Goal: Transaction & Acquisition: Purchase product/service

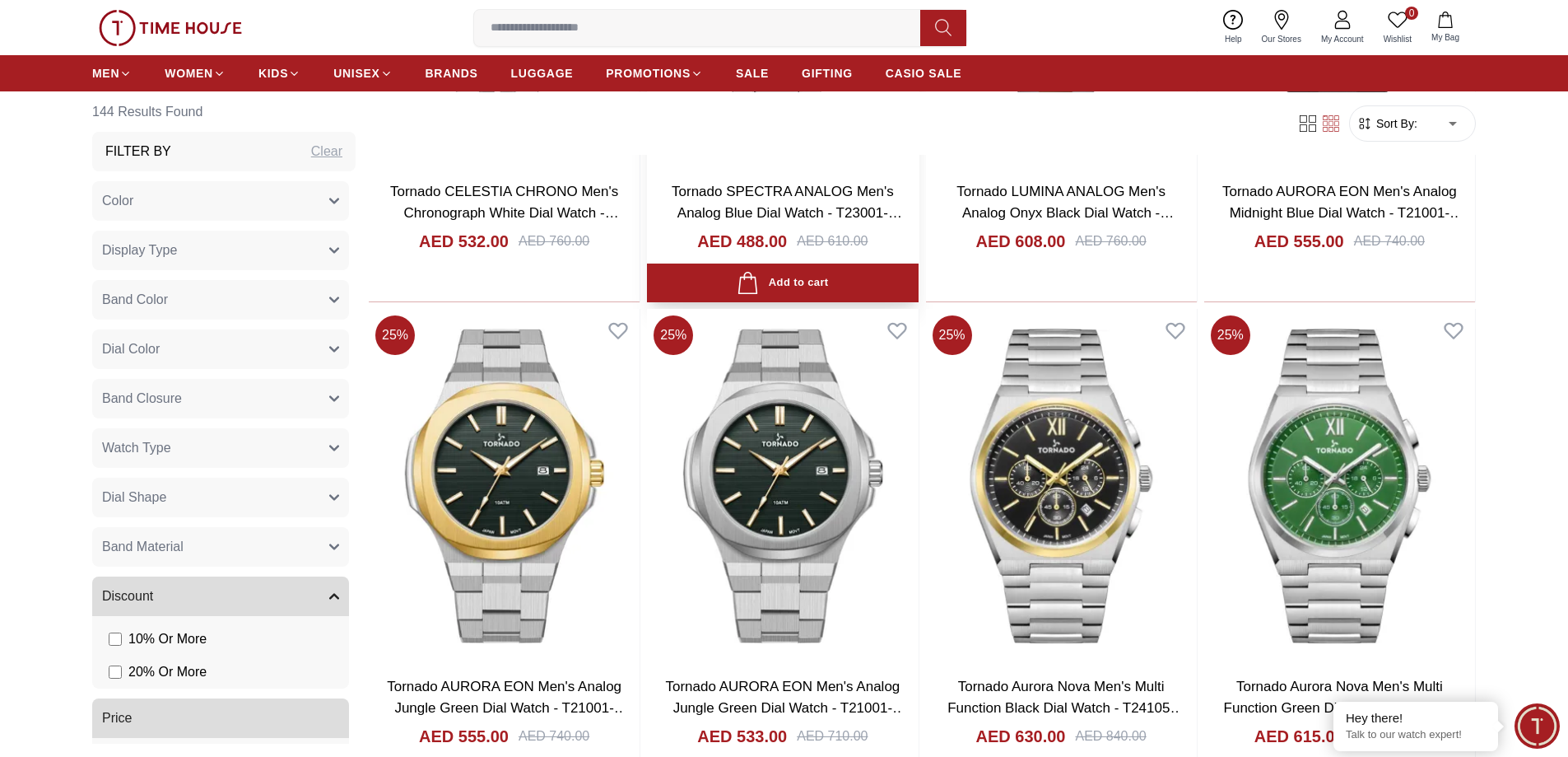
scroll to position [2192, 0]
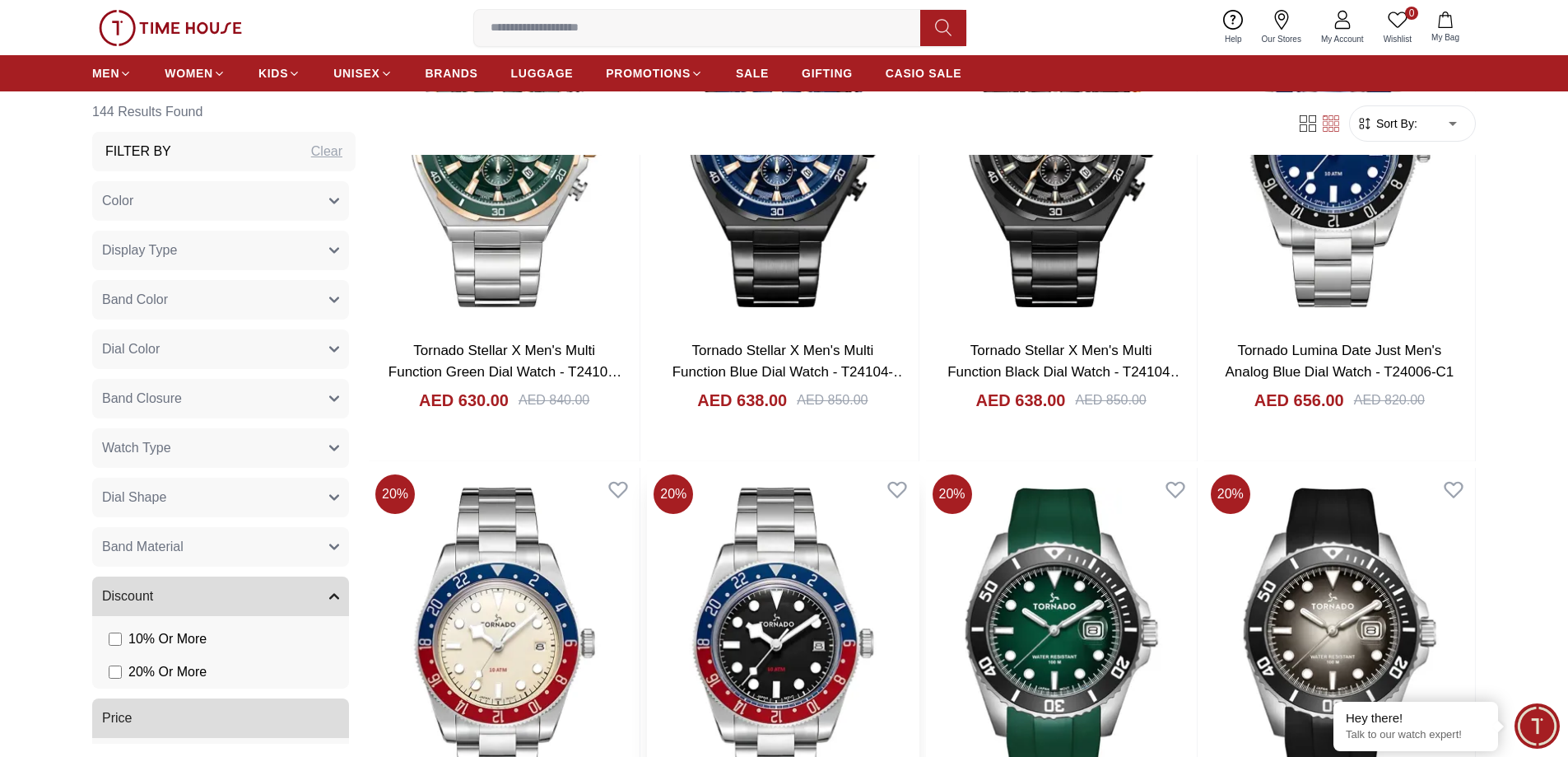
scroll to position [3729, 0]
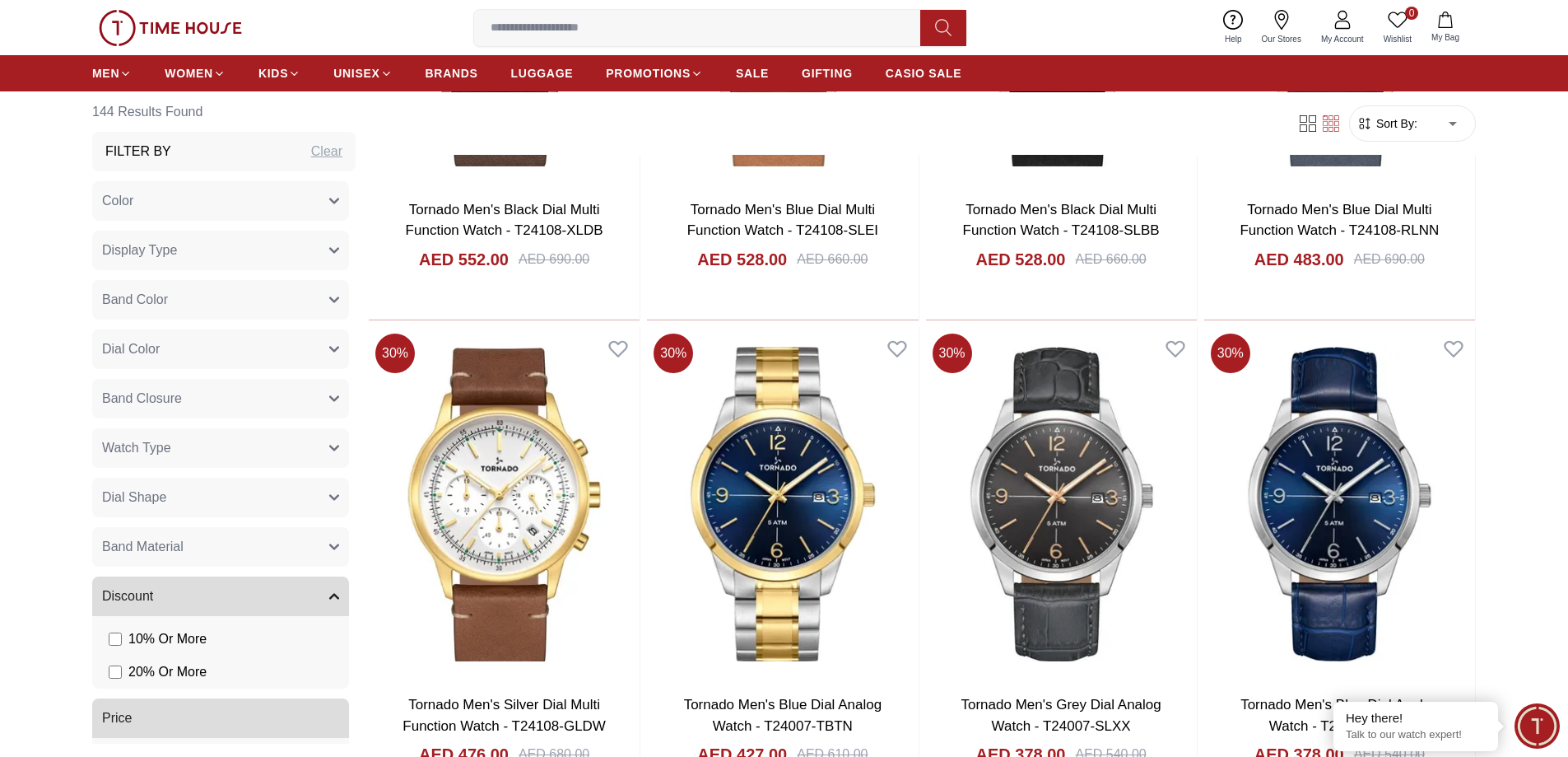
scroll to position [6146, 0]
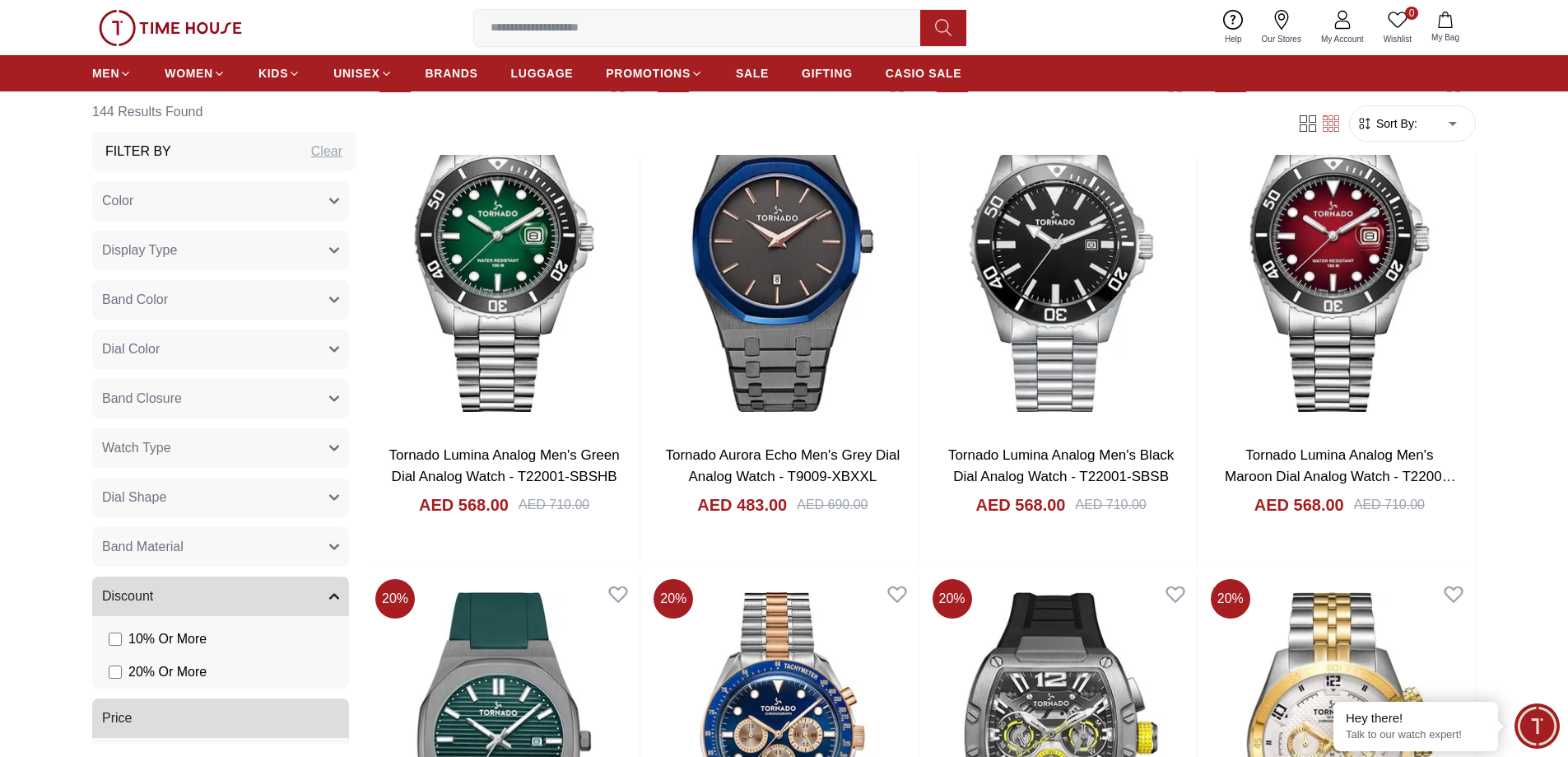
scroll to position [10099, 0]
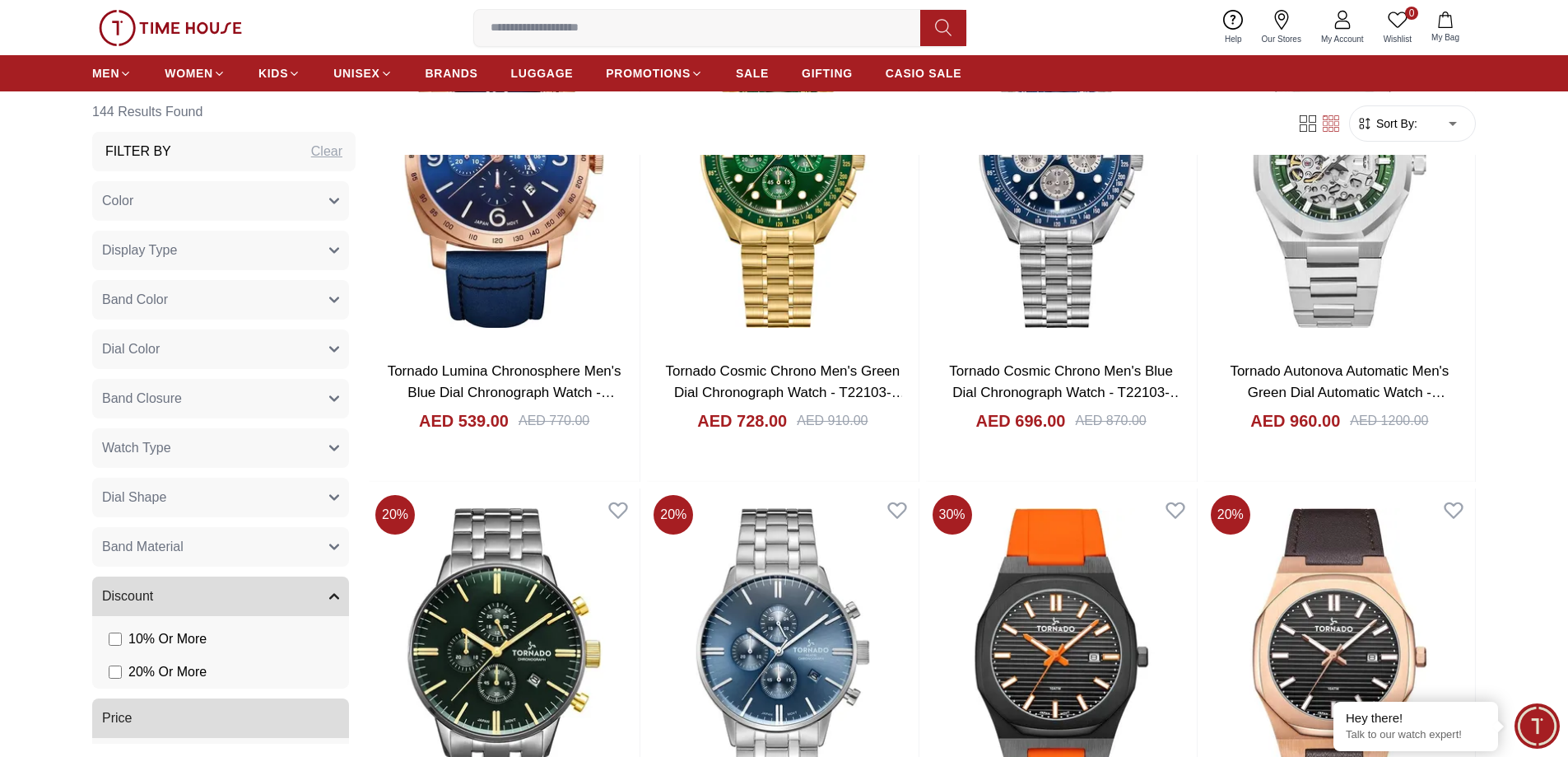
scroll to position [10758, 0]
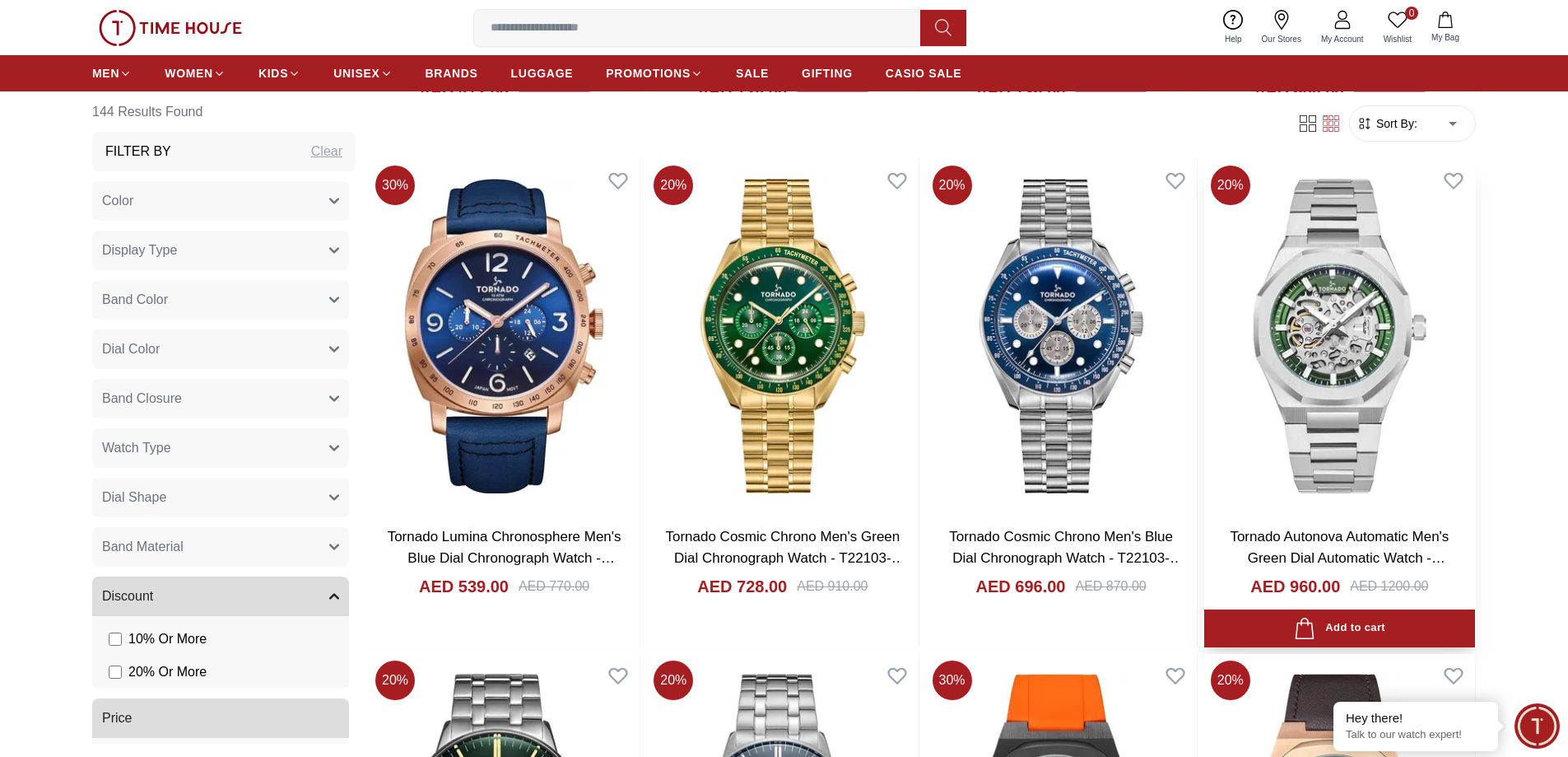
click at [1326, 339] on img at bounding box center [1339, 335] width 271 height 354
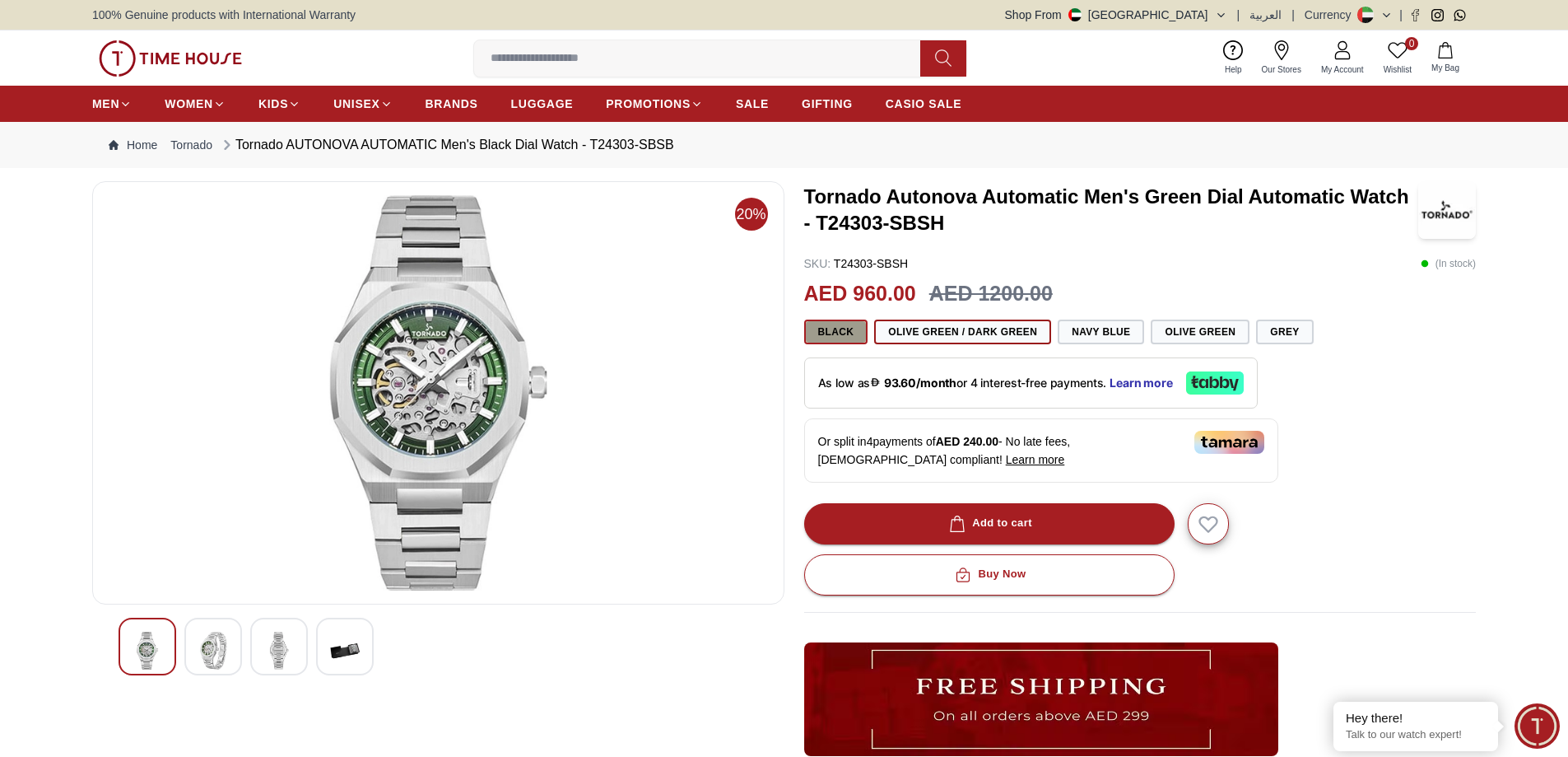
click at [827, 334] on button "Black" at bounding box center [836, 332] width 64 height 25
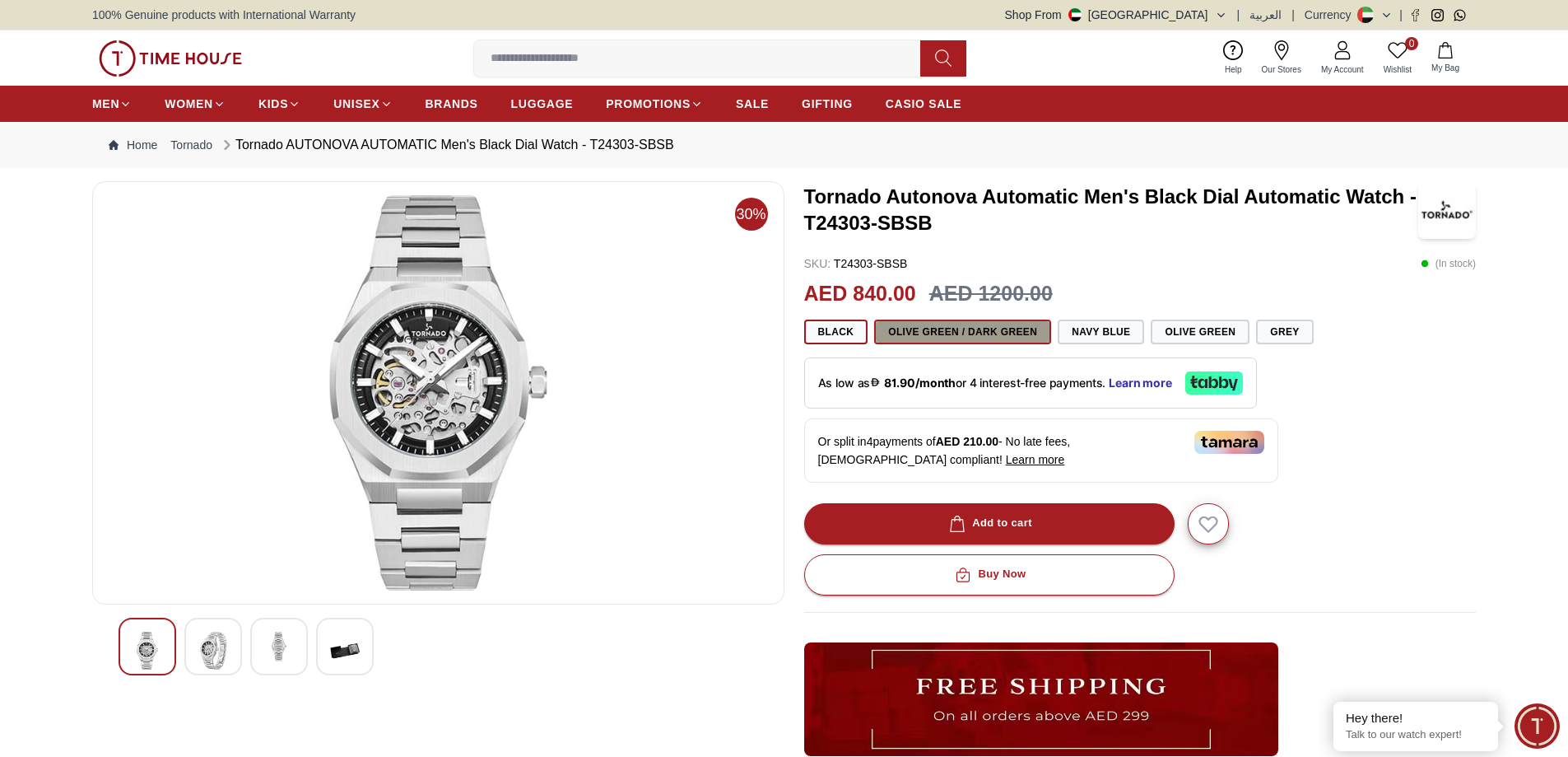
click at [1001, 332] on button "Olive Green / Dark Green" at bounding box center [963, 332] width 177 height 25
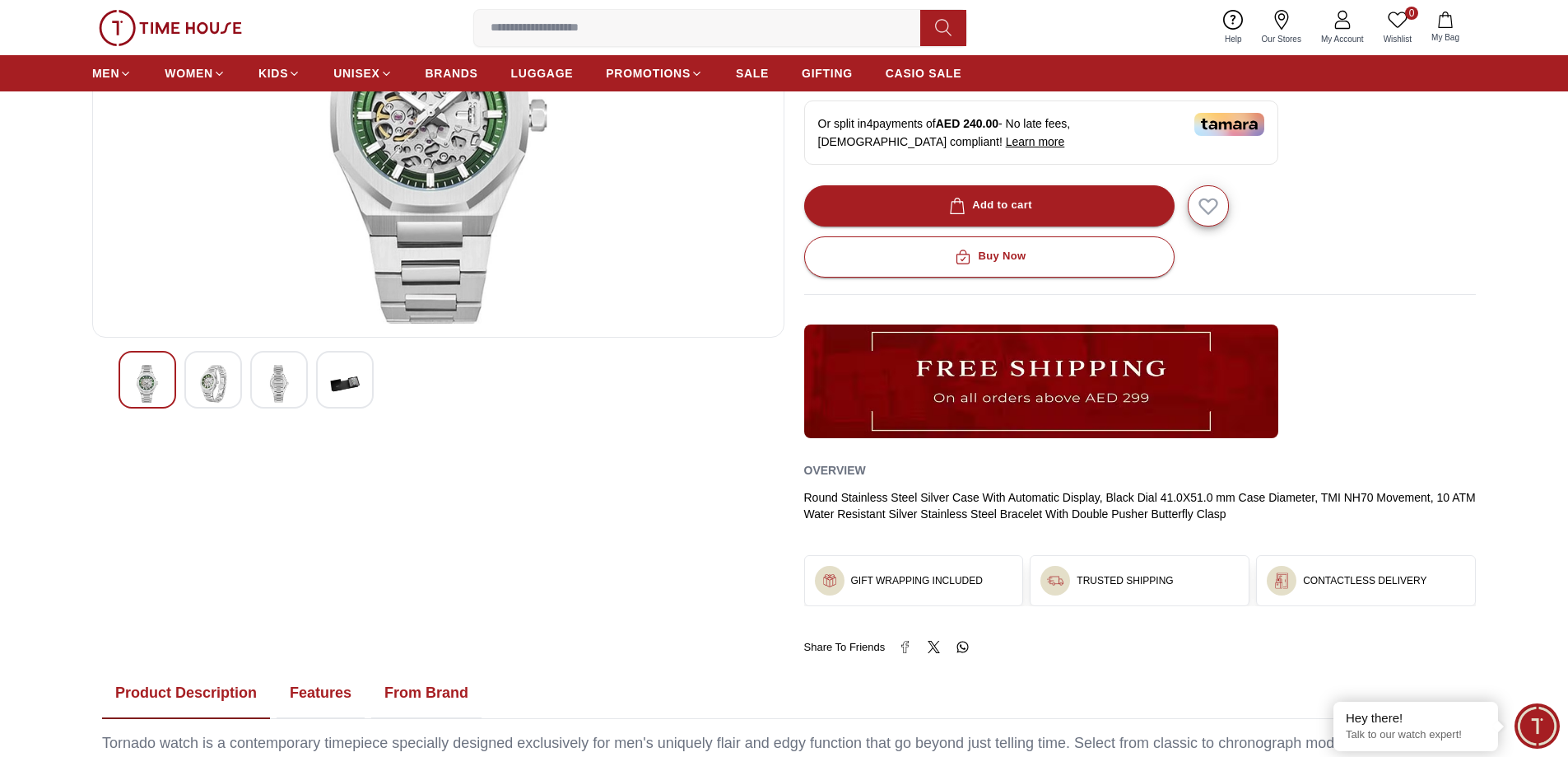
scroll to position [220, 0]
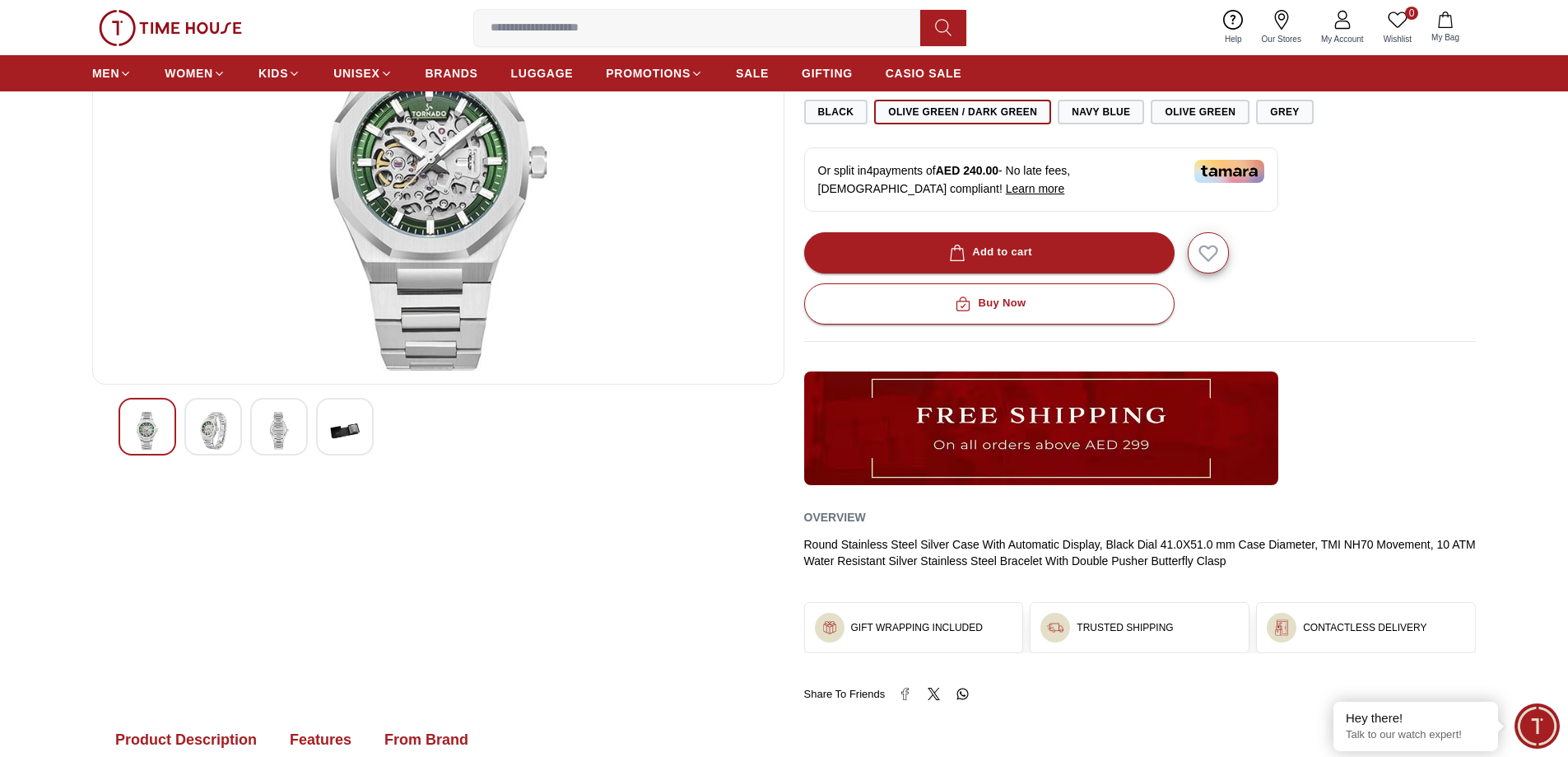
click at [217, 414] on img at bounding box center [213, 430] width 30 height 37
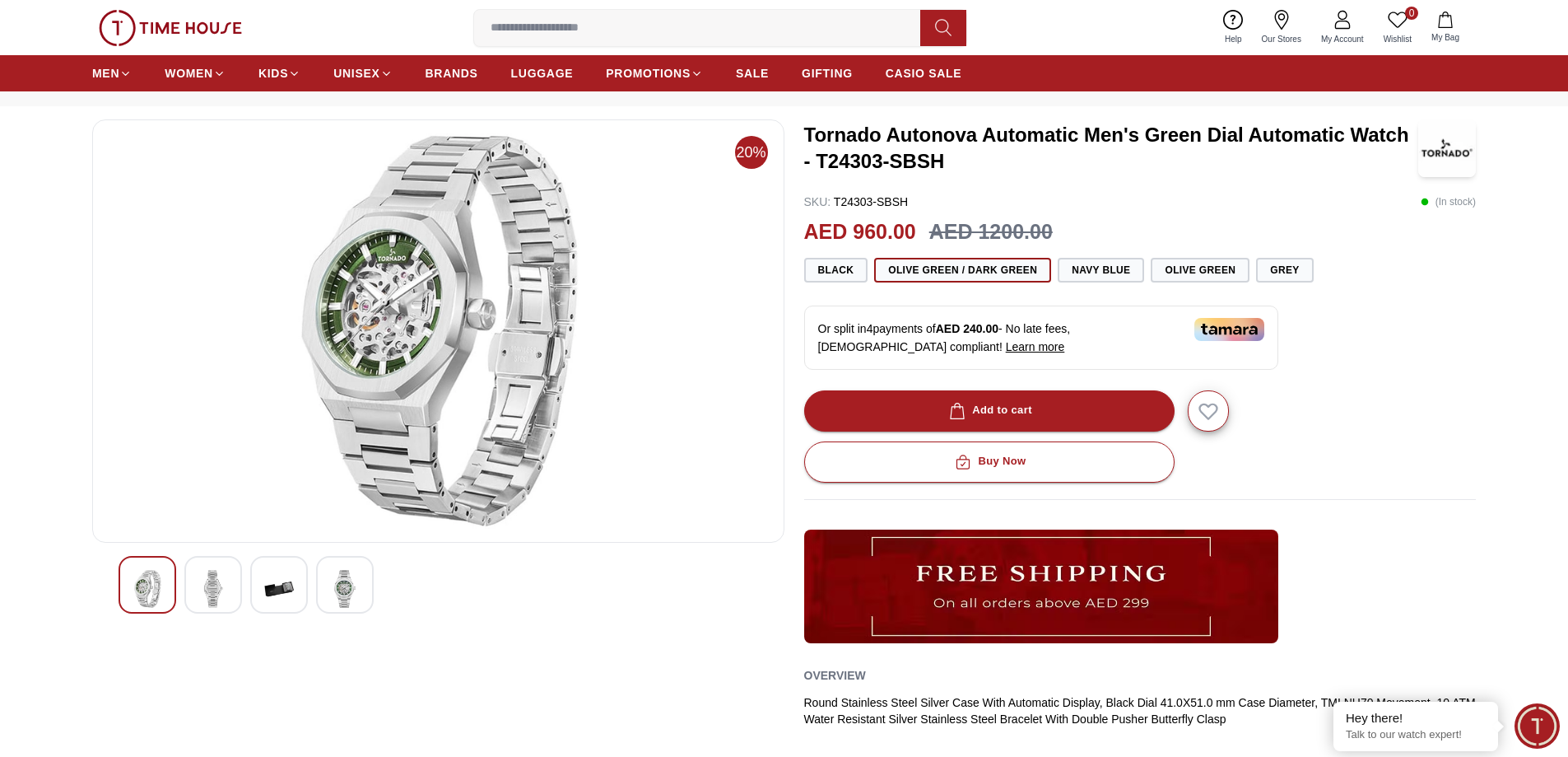
scroll to position [0, 0]
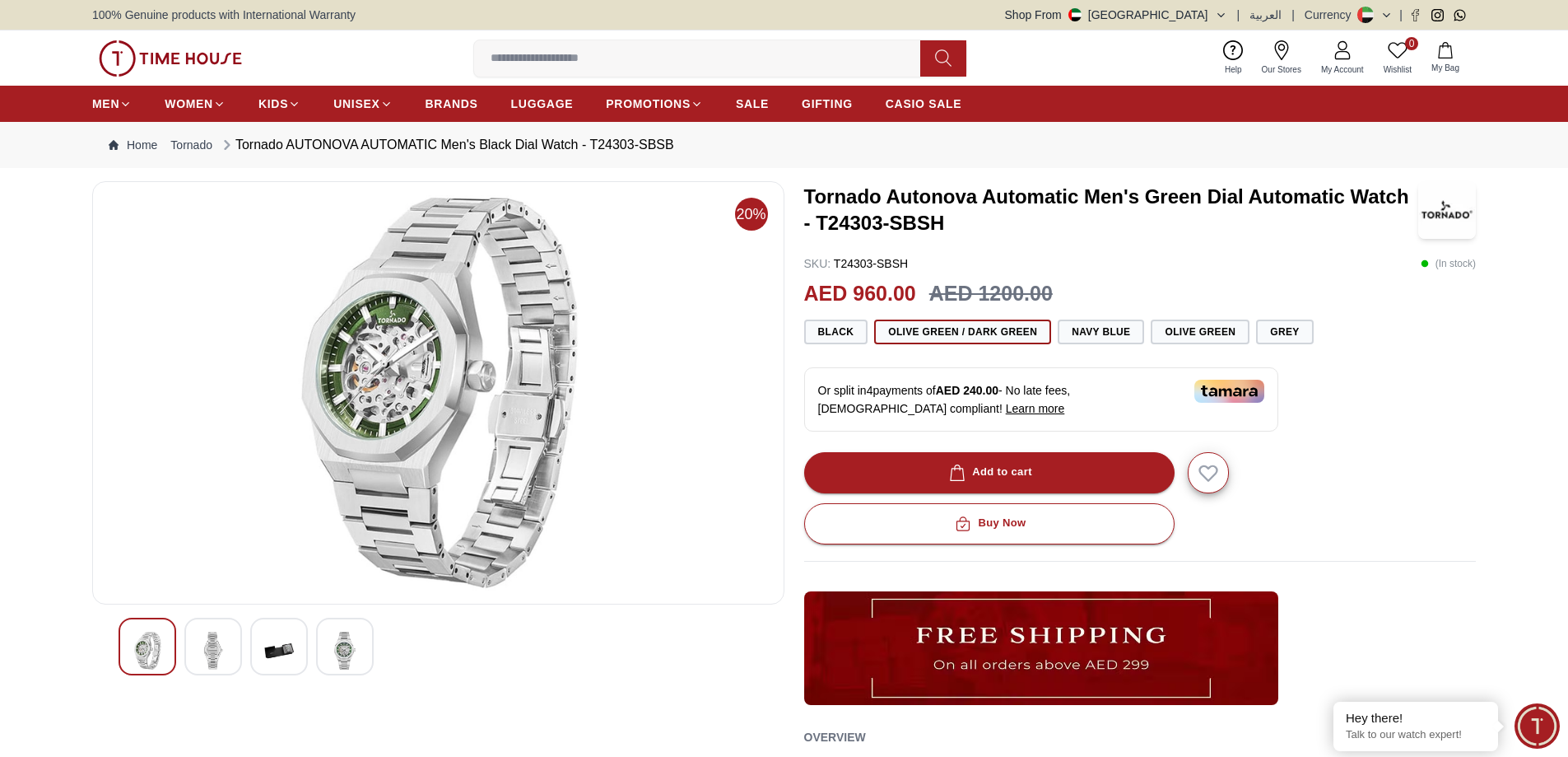
click at [433, 361] on img at bounding box center [439, 393] width 664 height 396
click at [266, 658] on img at bounding box center [278, 650] width 30 height 37
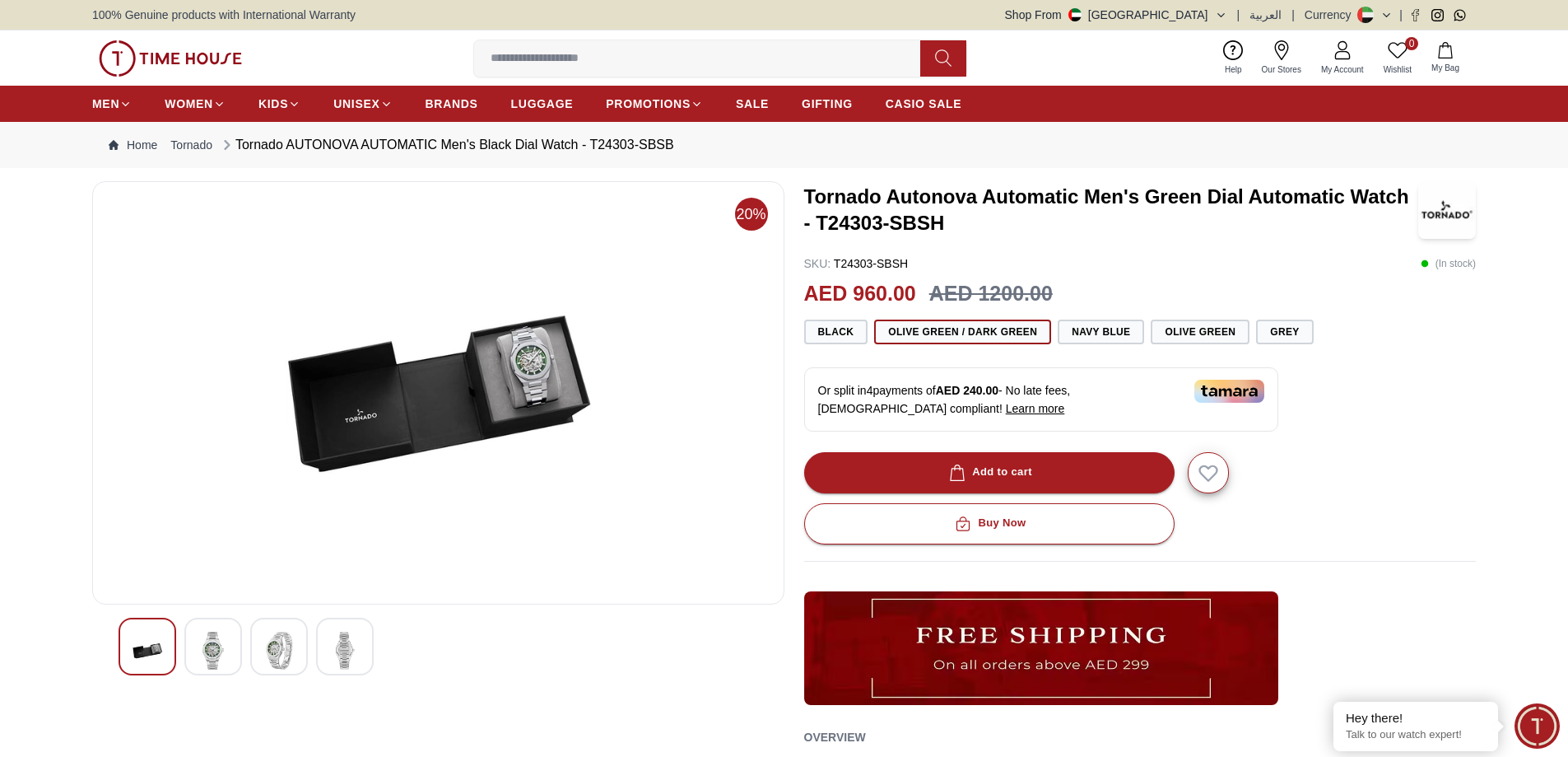
click at [360, 646] on div at bounding box center [345, 647] width 58 height 58
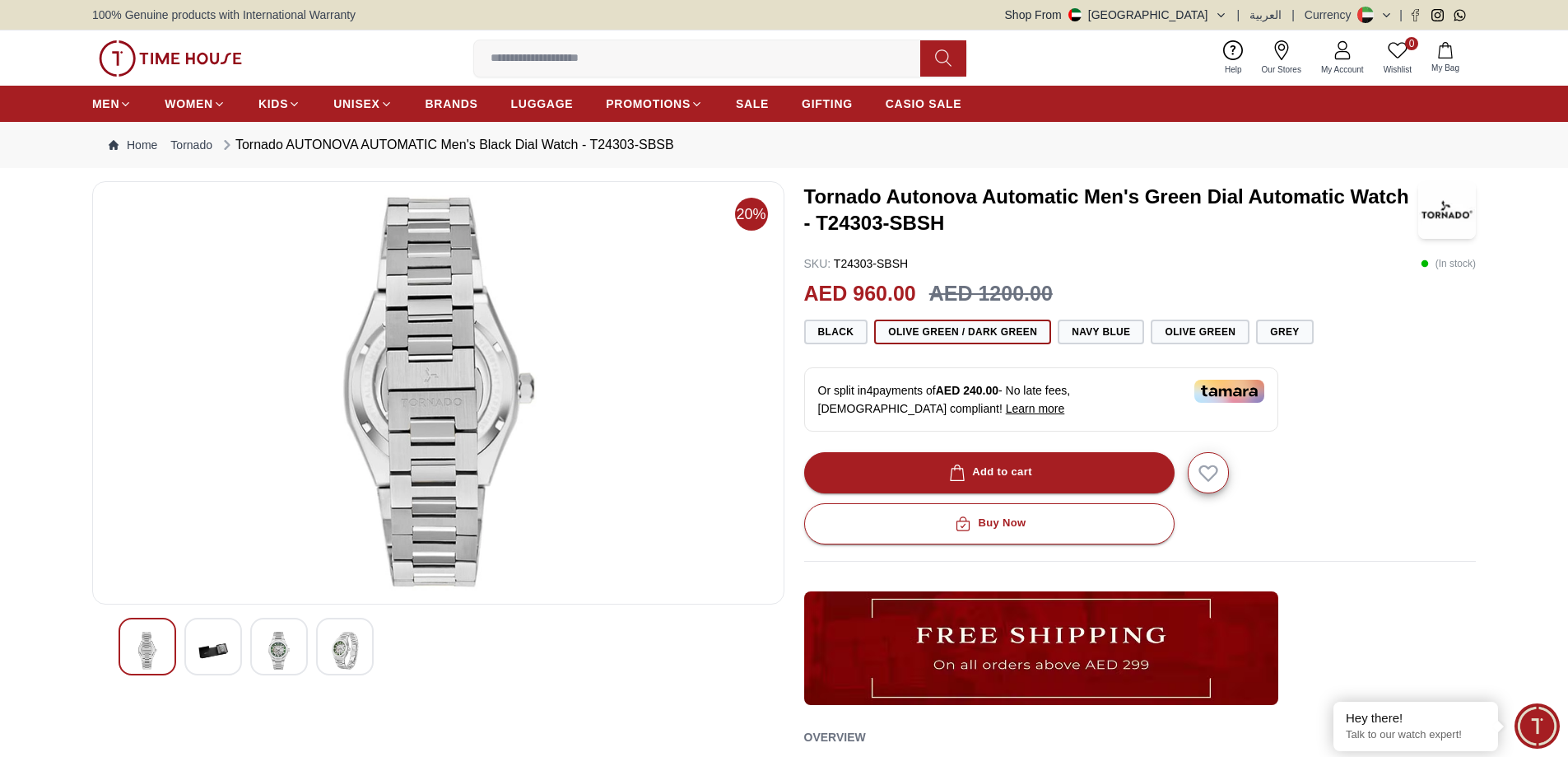
click at [287, 649] on img at bounding box center [278, 650] width 30 height 37
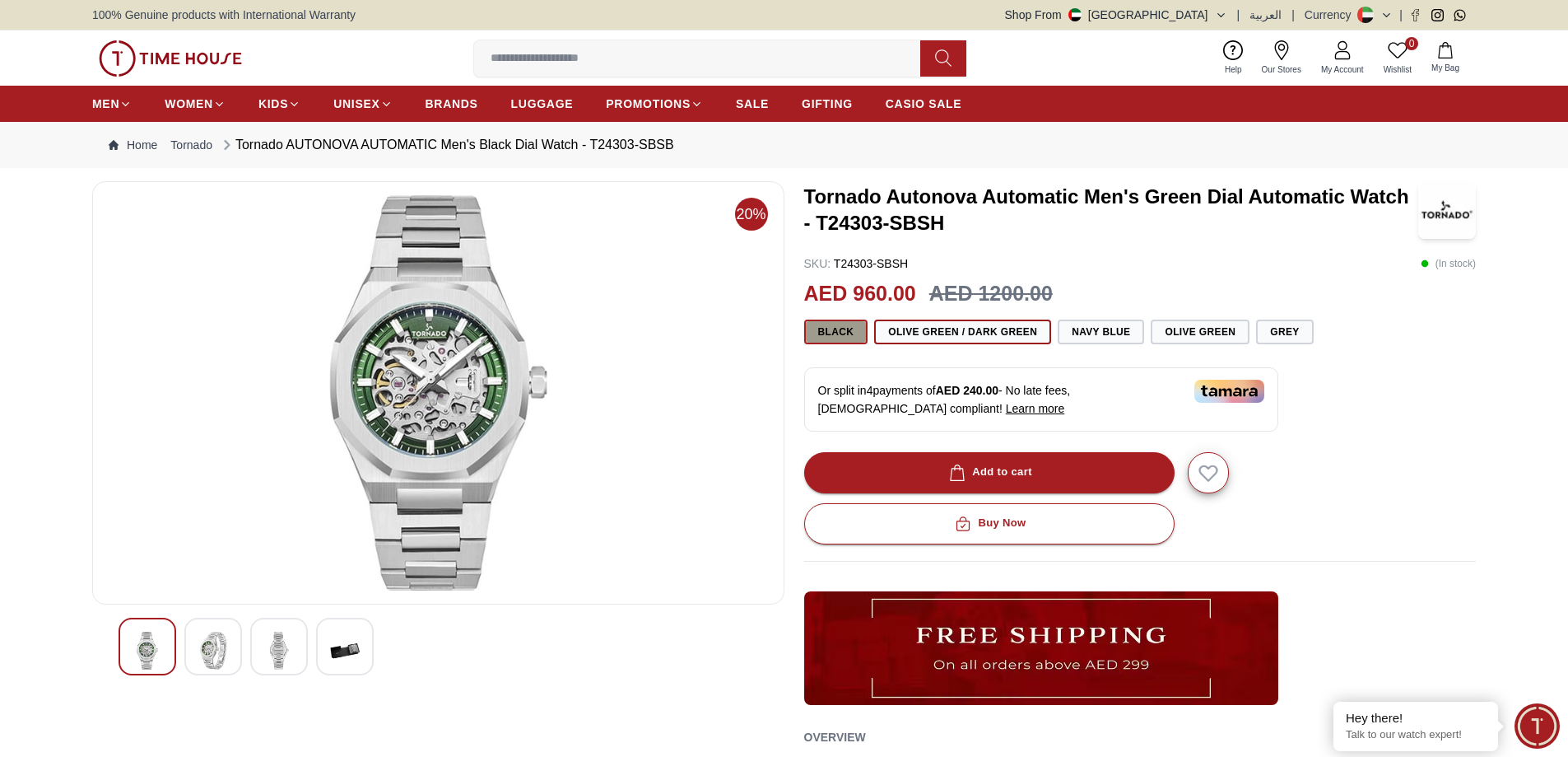
click at [835, 326] on button "Black" at bounding box center [836, 332] width 64 height 25
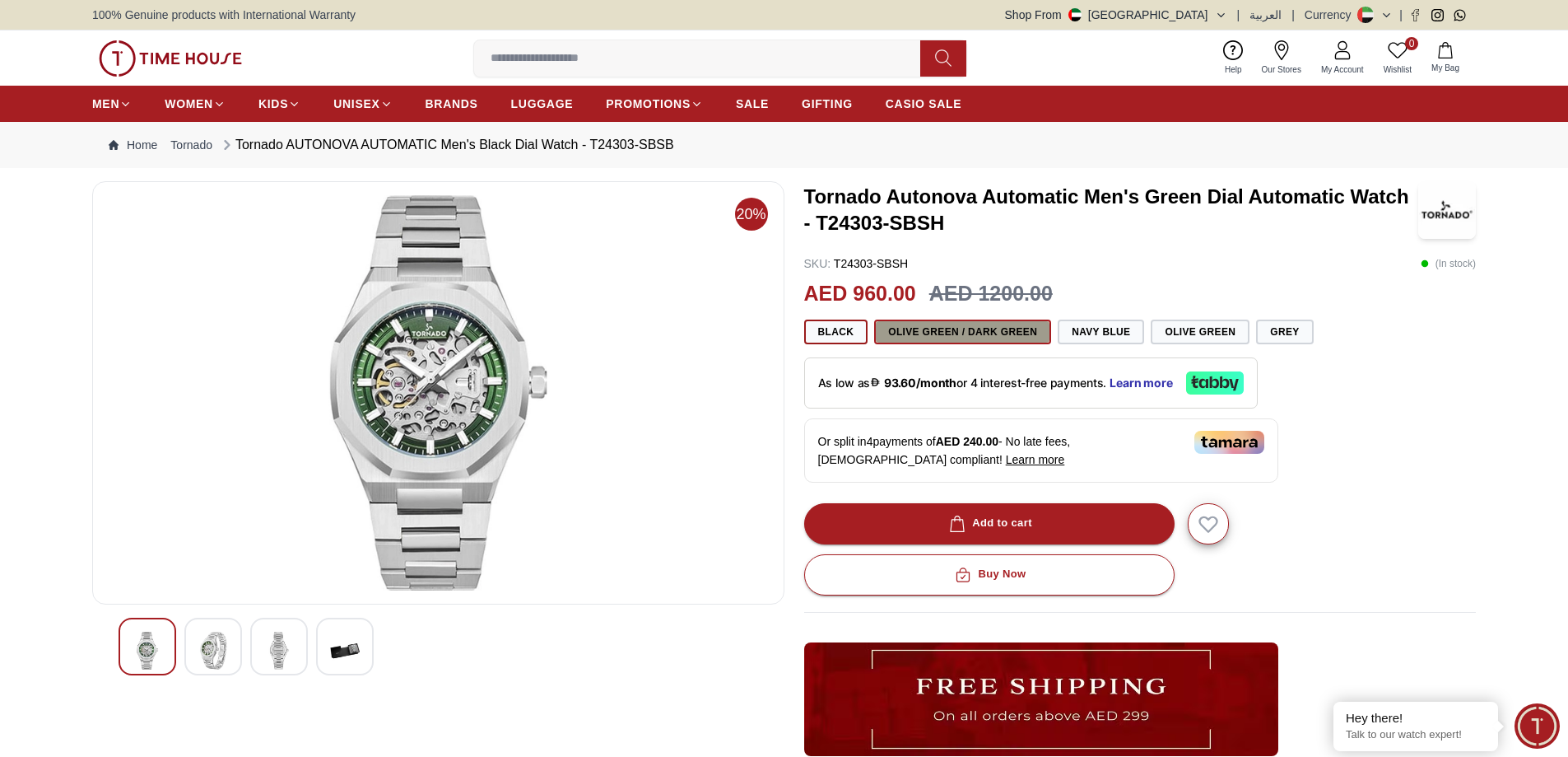
click at [906, 329] on button "Olive Green / Dark Green" at bounding box center [963, 332] width 177 height 25
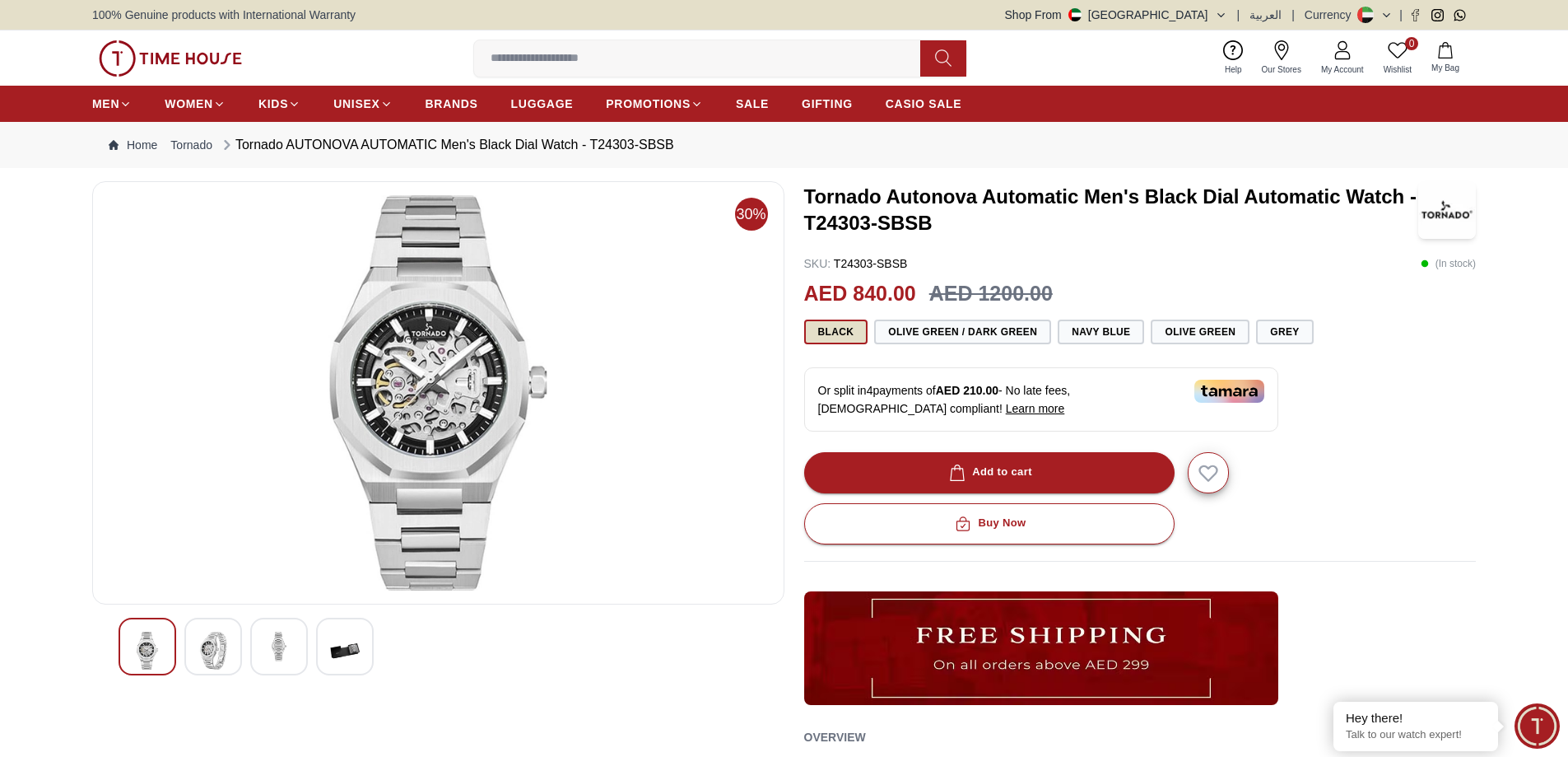
click at [833, 337] on button "Black" at bounding box center [836, 332] width 64 height 25
click at [975, 336] on button "Olive Green / Dark Green" at bounding box center [963, 332] width 177 height 25
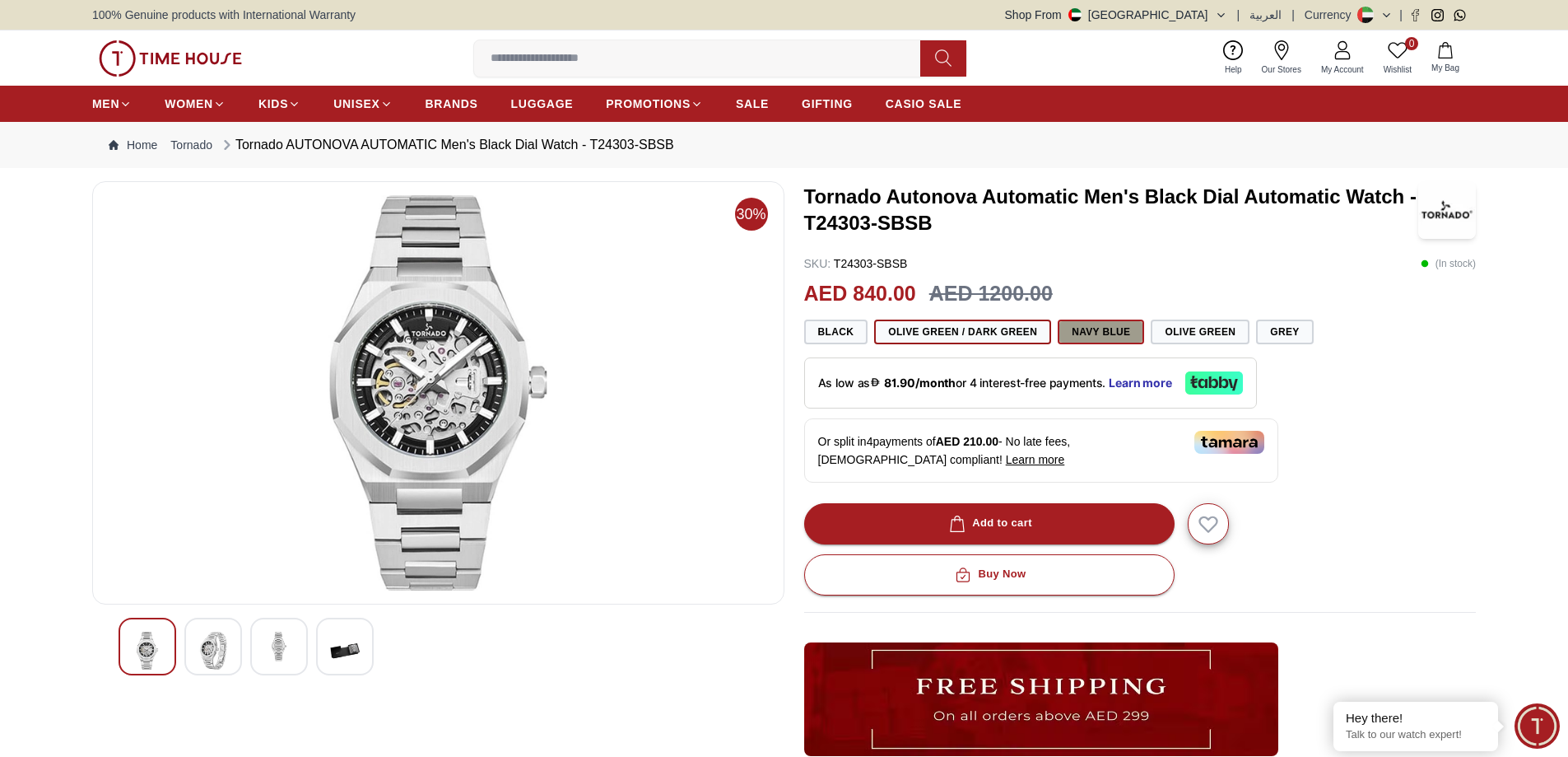
click at [1088, 332] on button "Navy Blue" at bounding box center [1101, 332] width 86 height 25
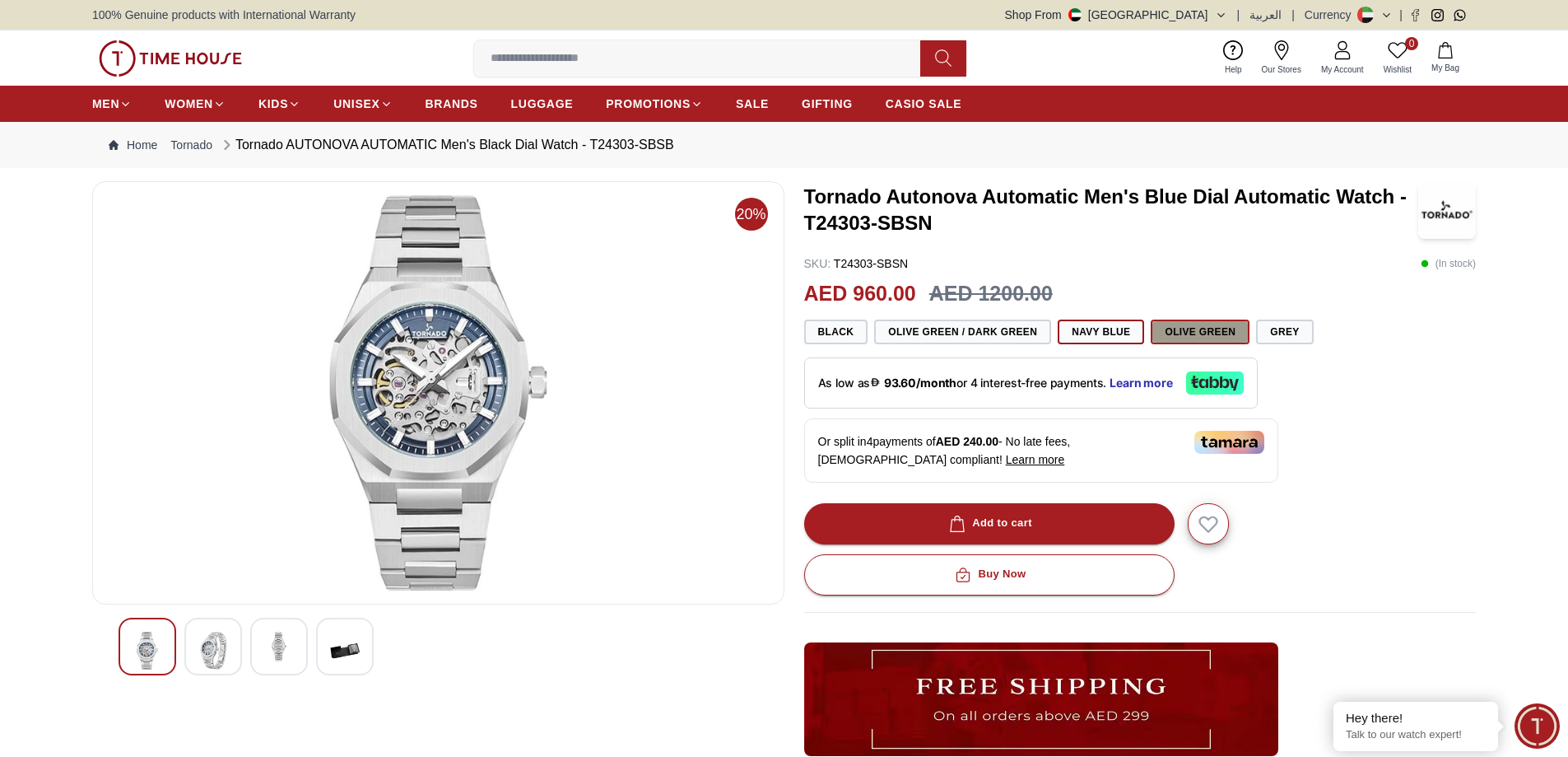
click at [1204, 334] on button "Olive Green" at bounding box center [1200, 332] width 99 height 25
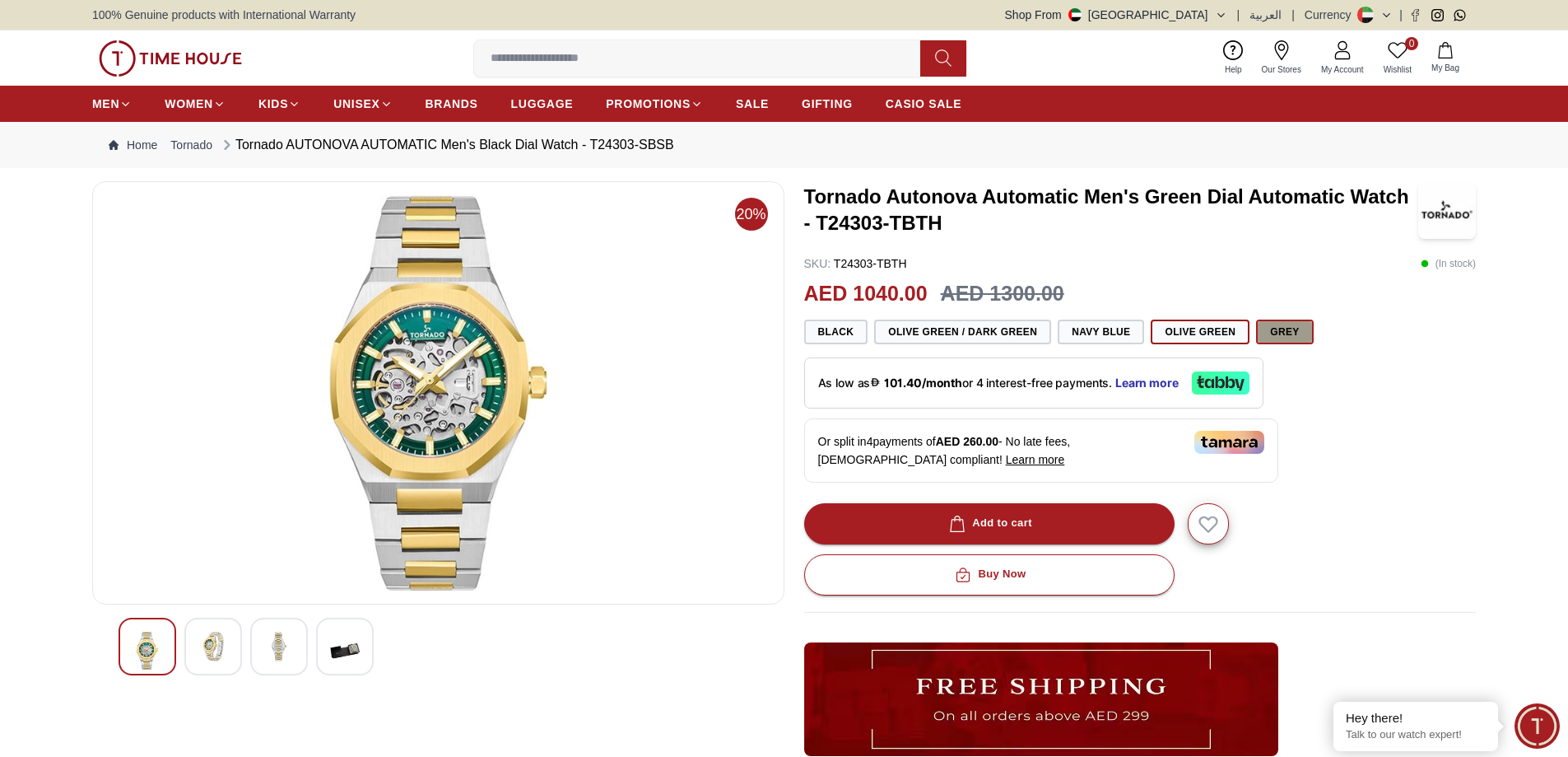
click at [1295, 329] on button "Grey" at bounding box center [1284, 332] width 57 height 25
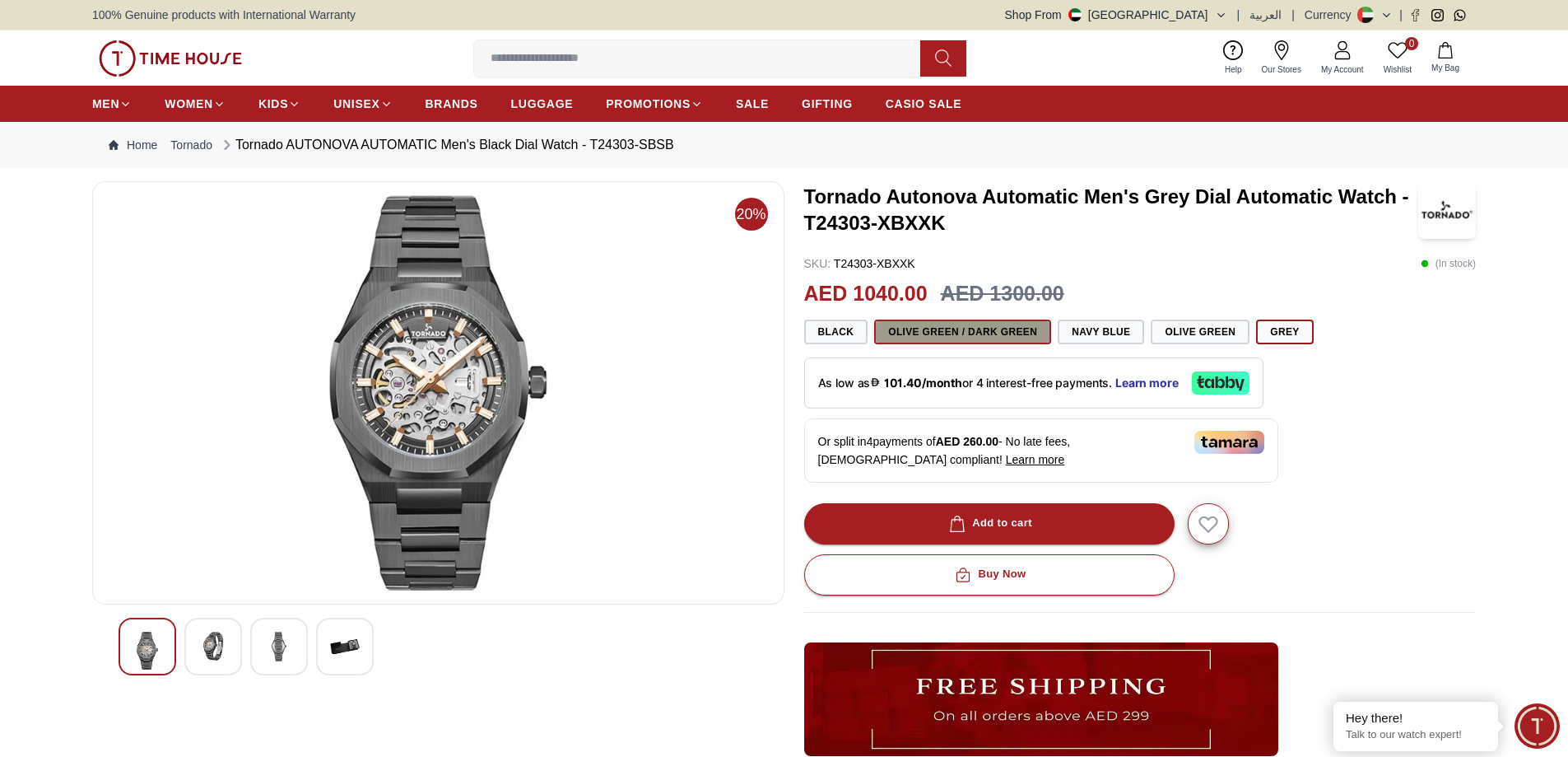
click at [979, 325] on button "Olive Green / Dark Green" at bounding box center [963, 332] width 177 height 25
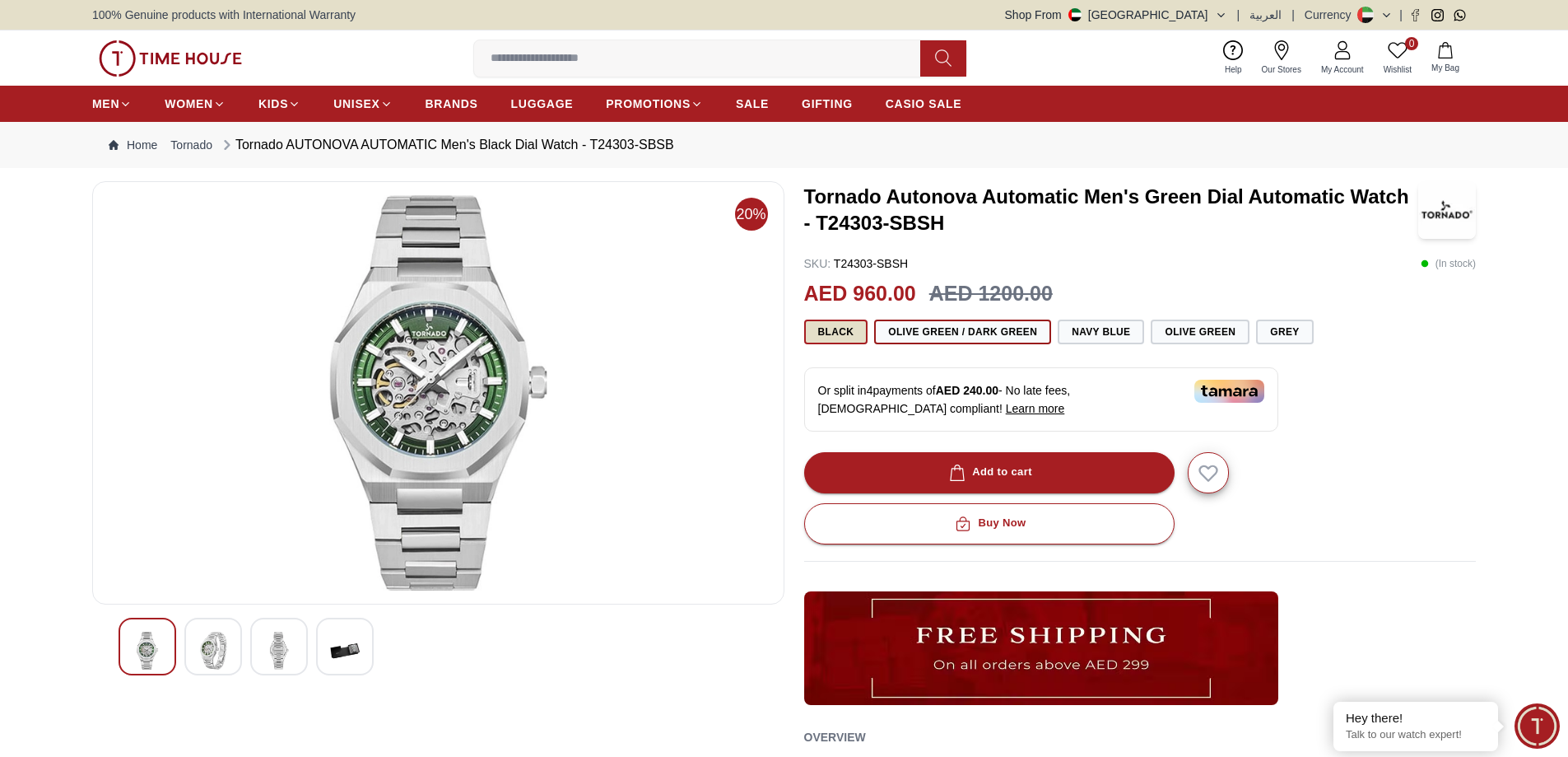
click at [824, 333] on button "Black" at bounding box center [836, 332] width 64 height 25
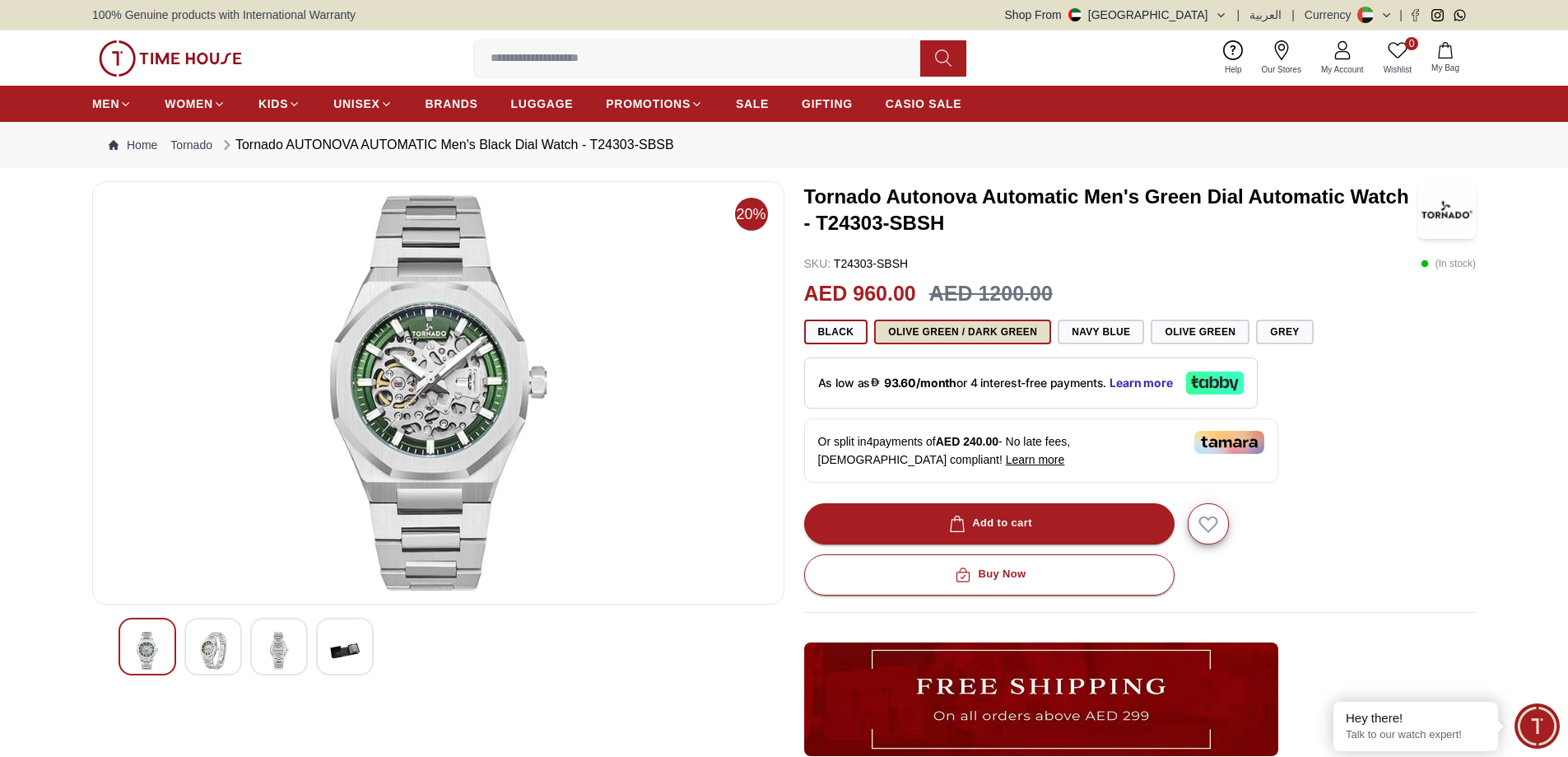
click at [949, 332] on button "Olive Green / Dark Green" at bounding box center [963, 332] width 177 height 25
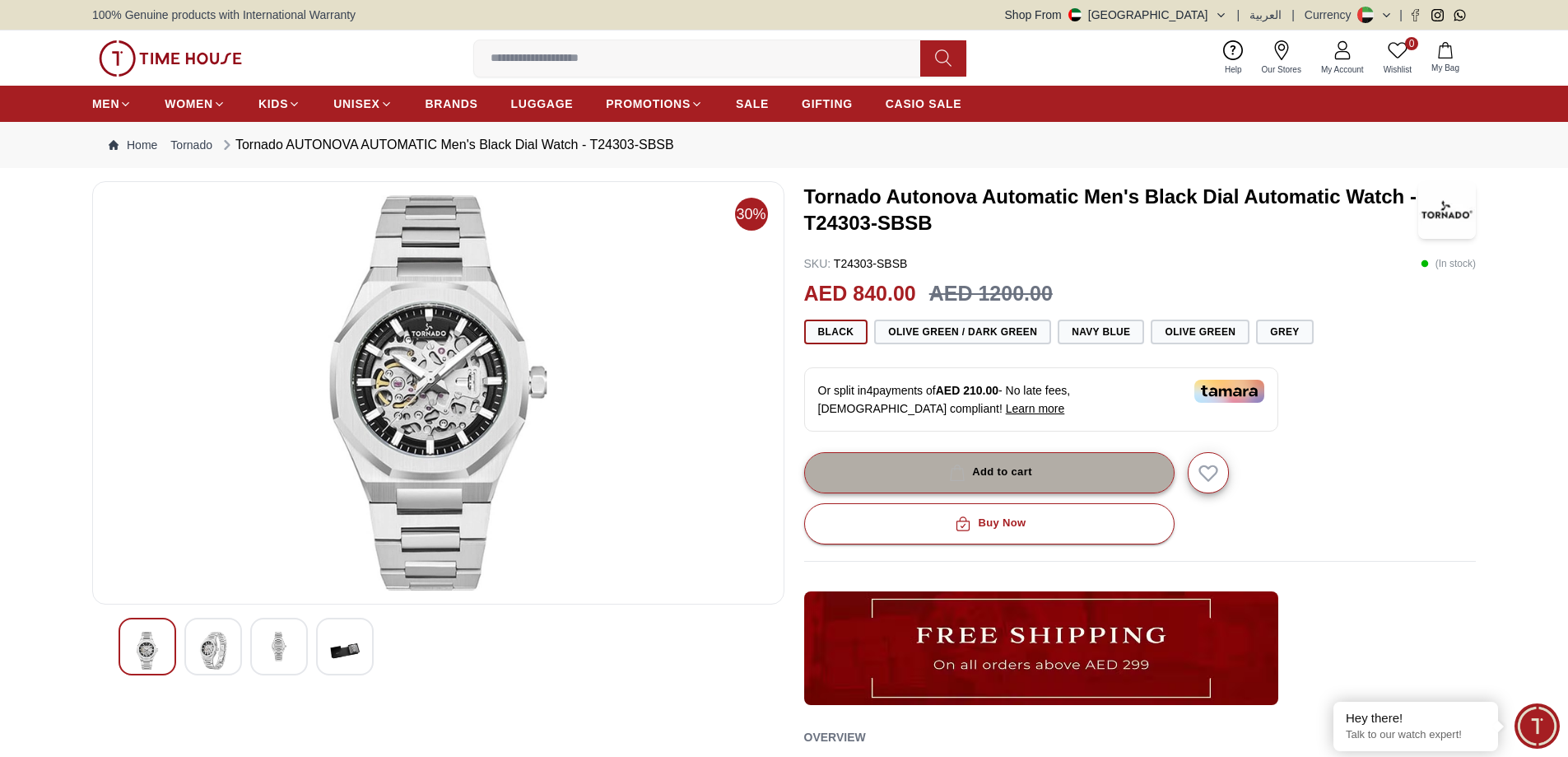
click at [967, 482] on button "Add to cart" at bounding box center [990, 473] width 371 height 41
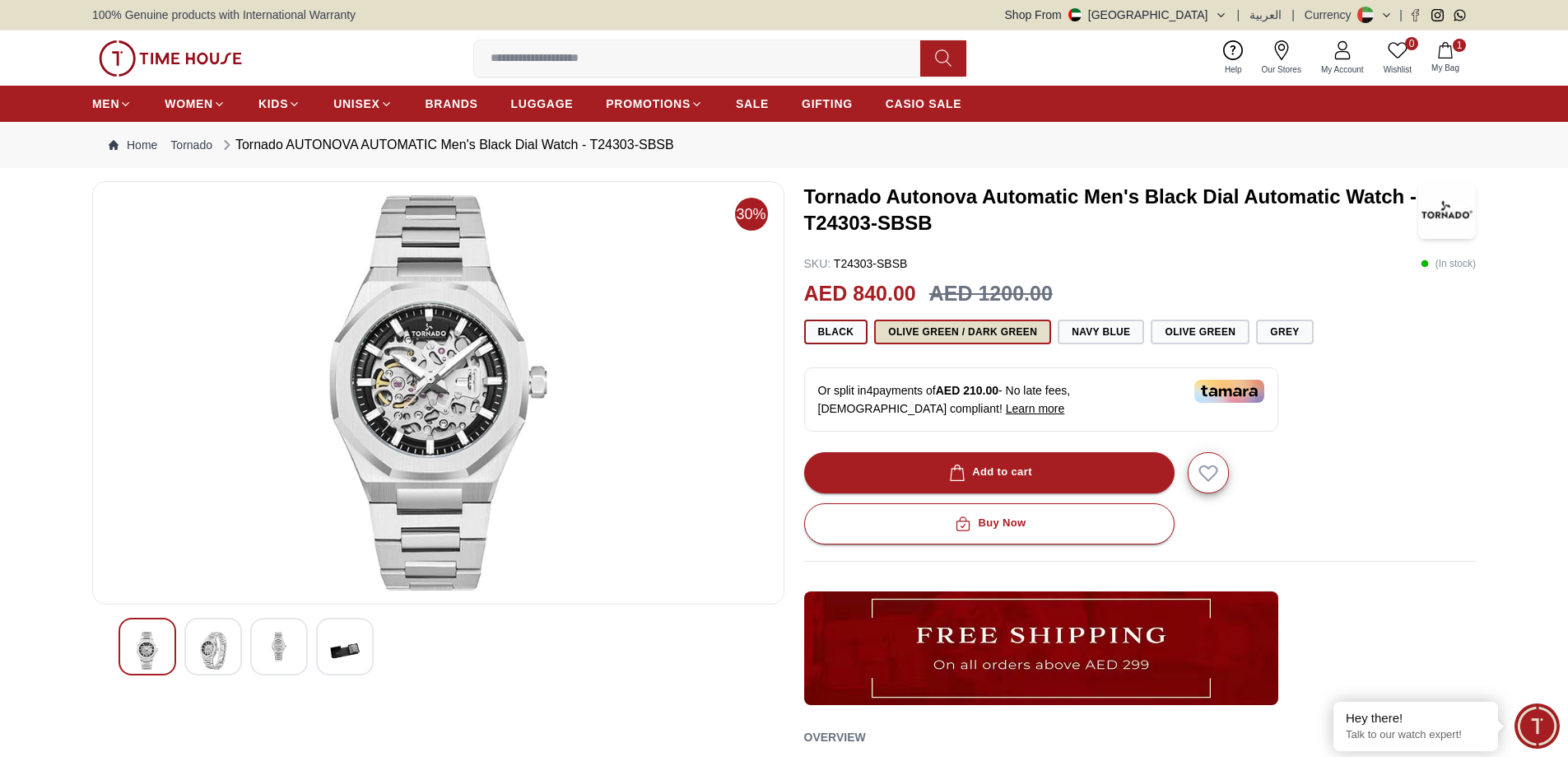
click at [909, 332] on button "Olive Green / Dark Green" at bounding box center [963, 332] width 177 height 25
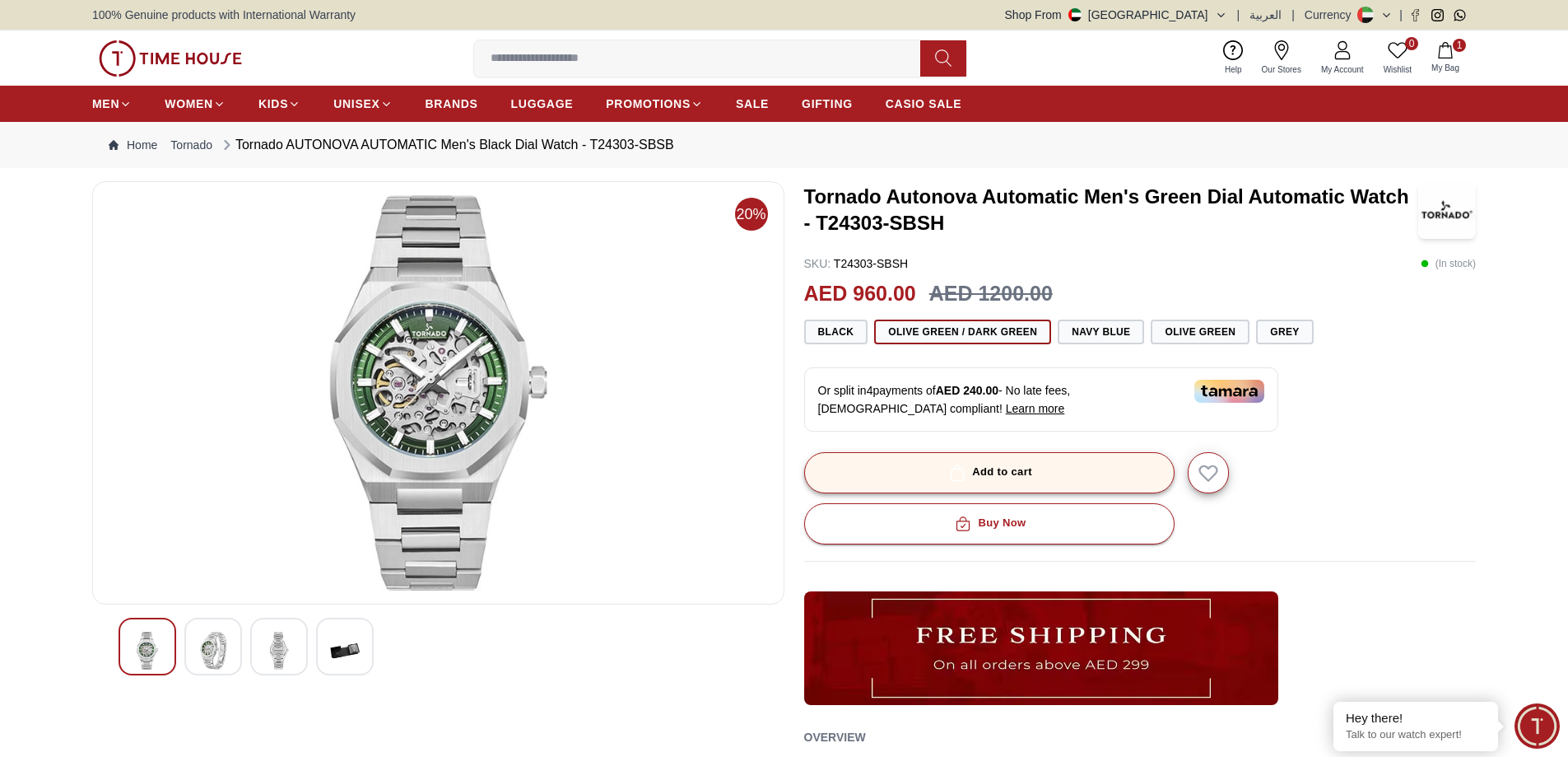
click at [1001, 471] on div "Add to cart" at bounding box center [989, 473] width 86 height 19
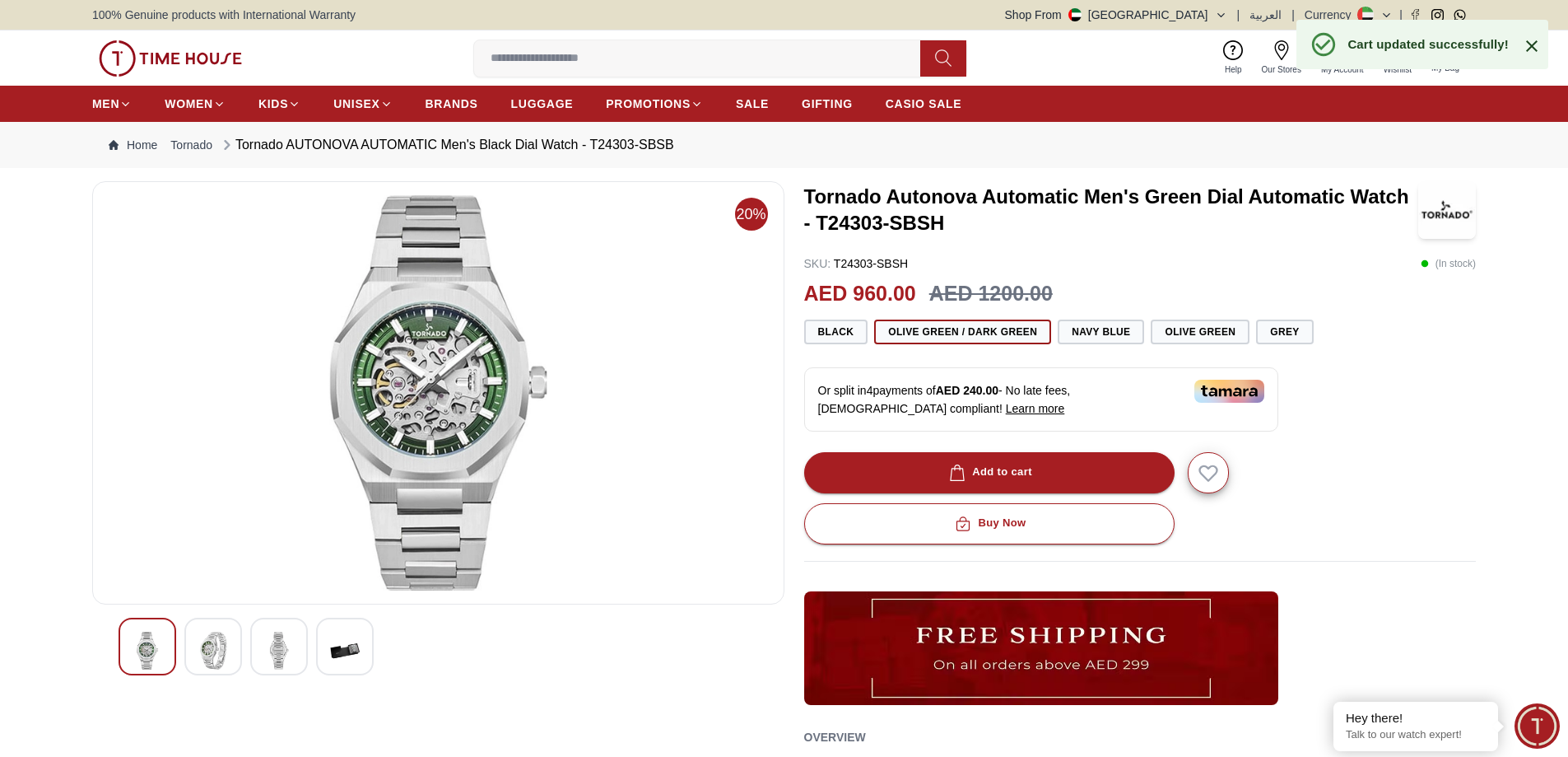
click at [1532, 46] on icon at bounding box center [1532, 46] width 12 height 12
click at [1442, 61] on span "My Bag" at bounding box center [1445, 67] width 41 height 12
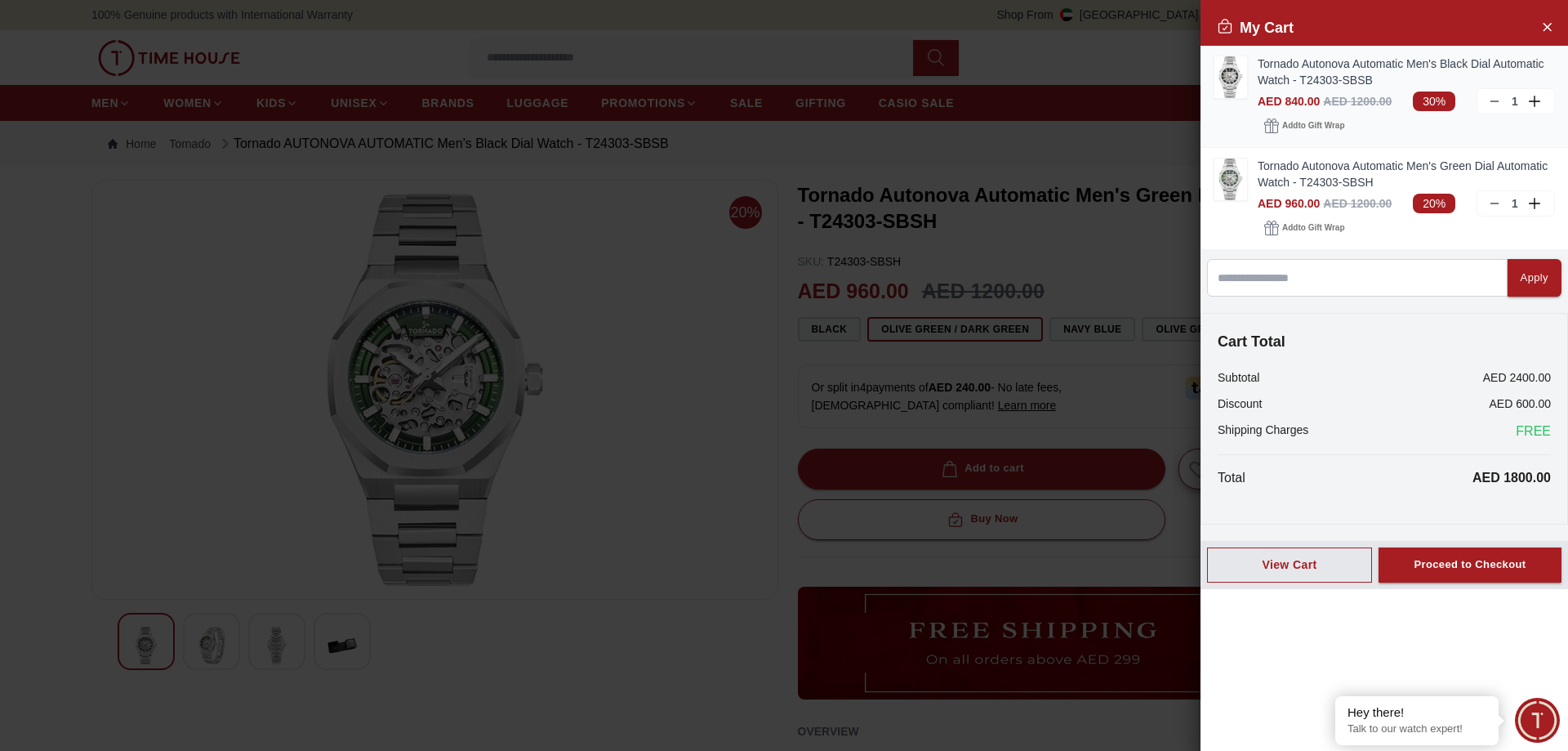
click at [1498, 98] on icon at bounding box center [1495, 101] width 13 height 13
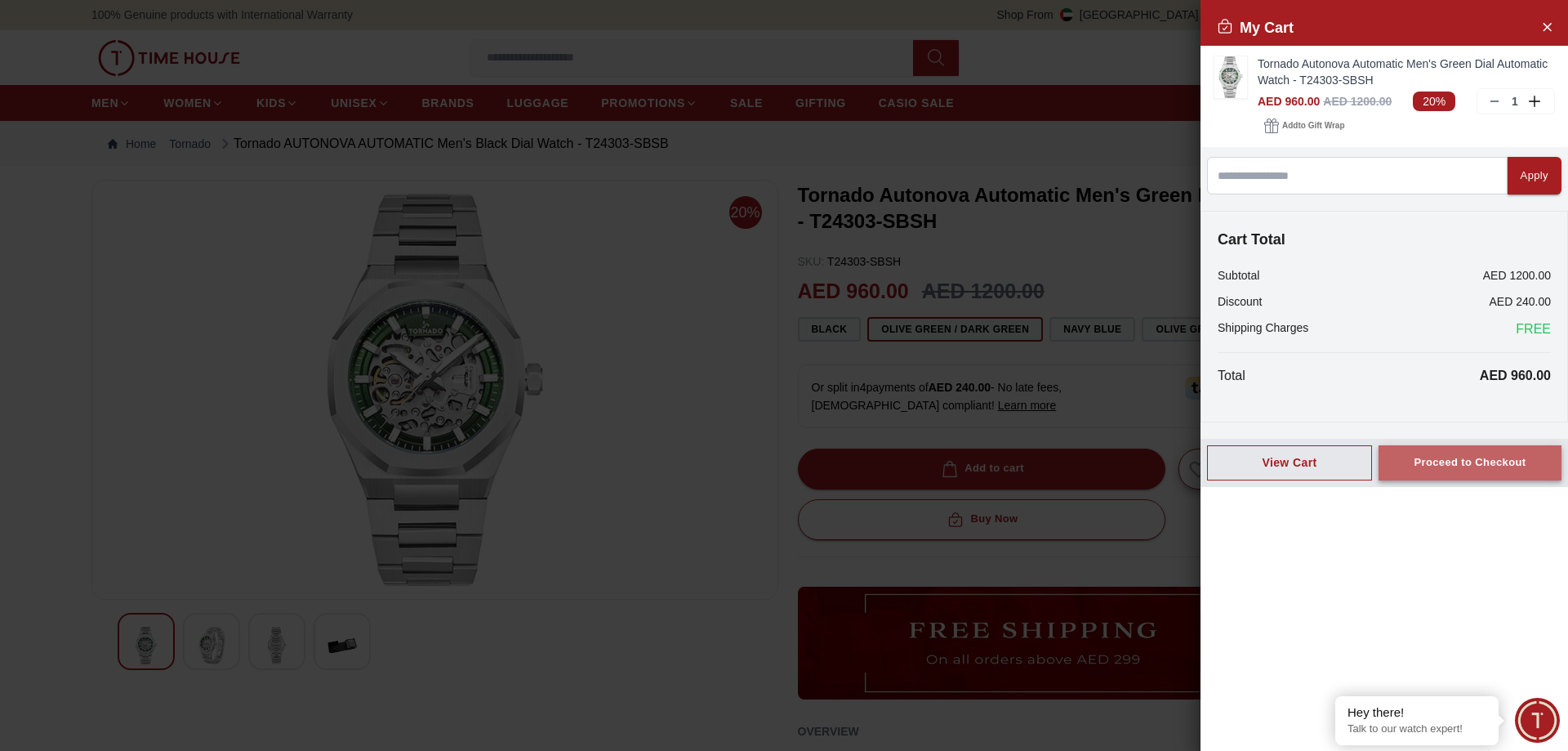
click at [1499, 462] on div "Proceed to Checkout" at bounding box center [1469, 463] width 111 height 19
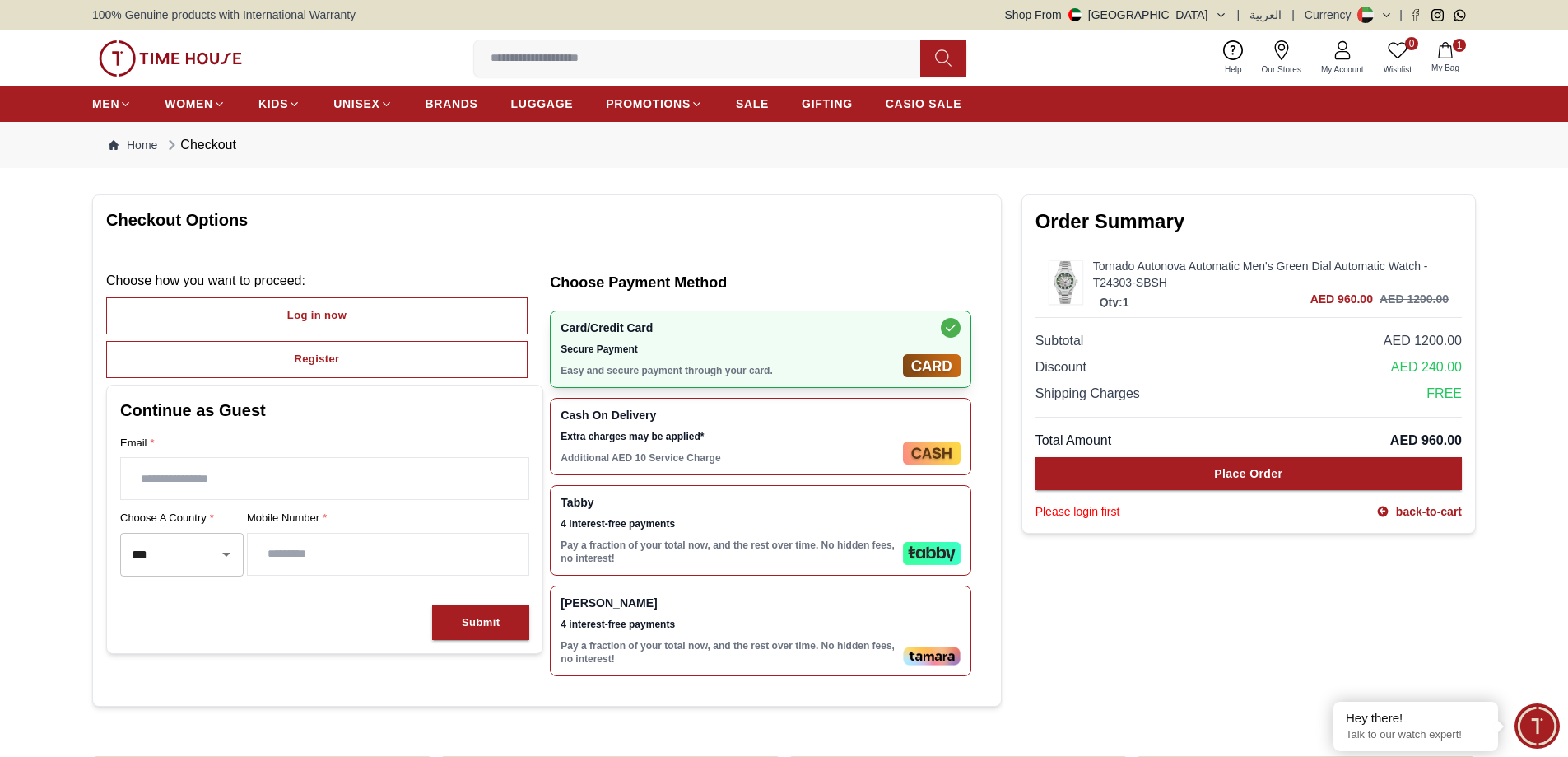
click at [770, 503] on span "Tabby" at bounding box center [729, 502] width 336 height 13
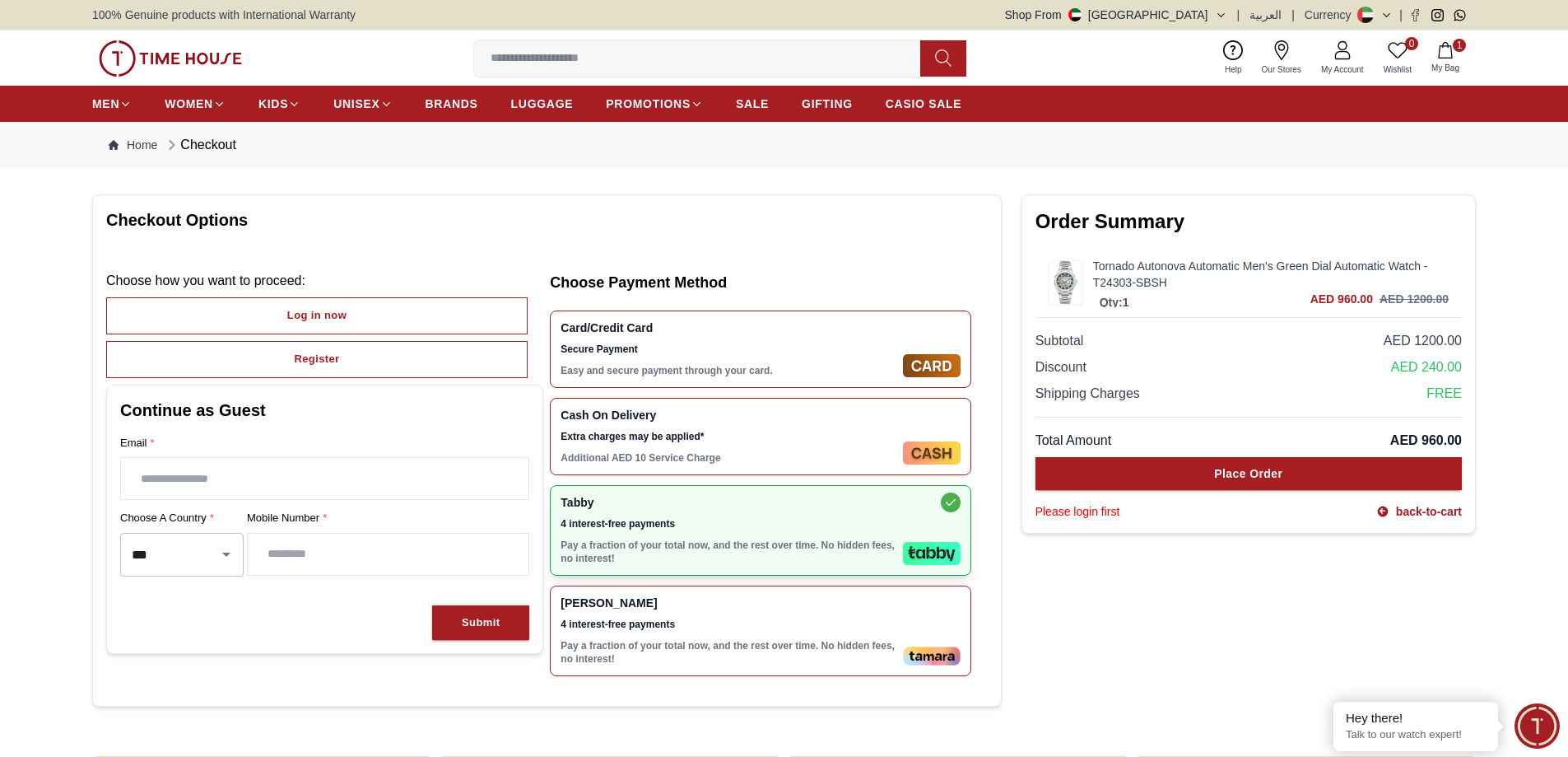
click at [830, 352] on span "Secure Payment" at bounding box center [729, 350] width 336 height 13
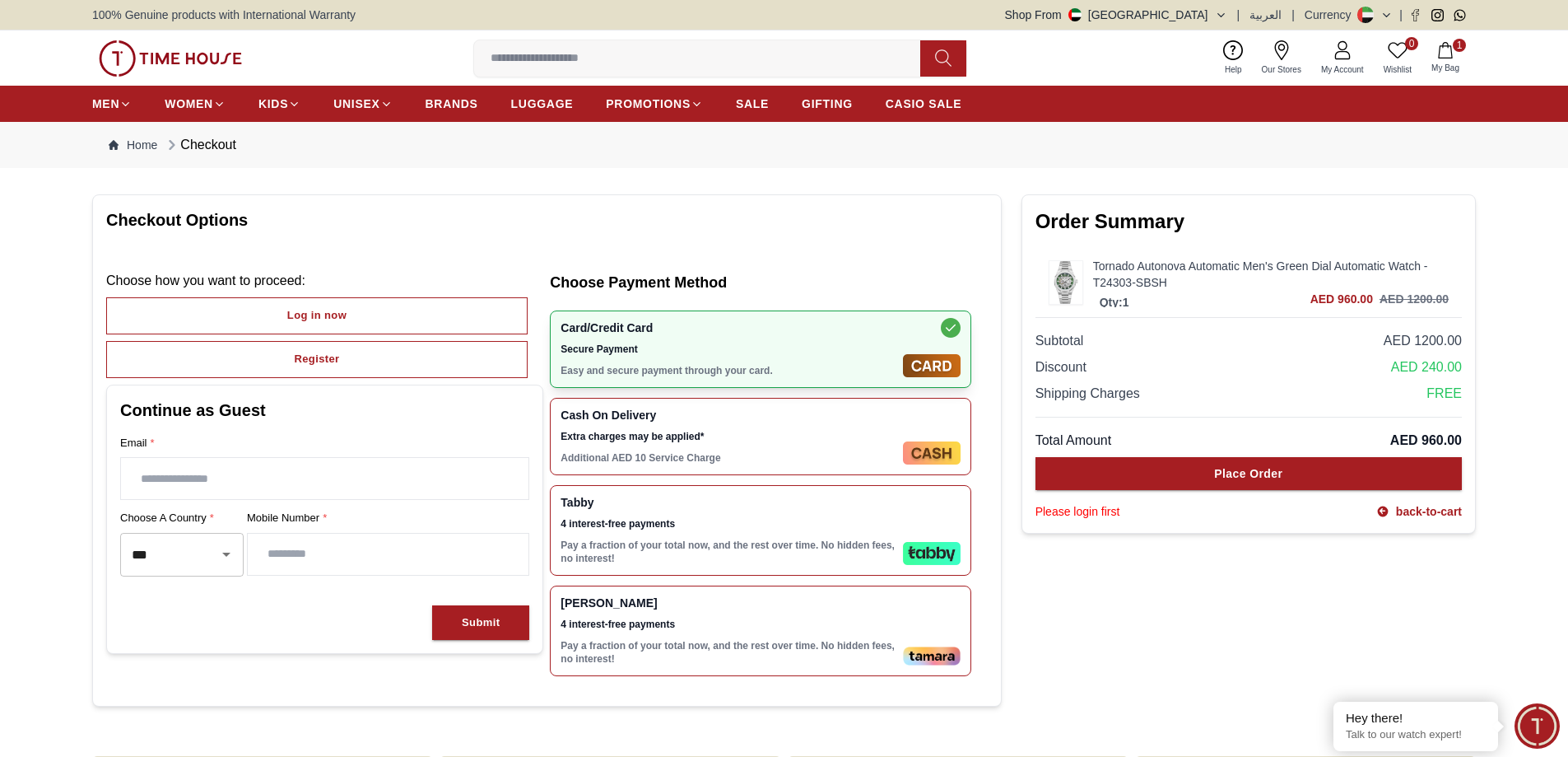
click at [815, 521] on span "4 interest-free payments" at bounding box center [729, 524] width 336 height 13
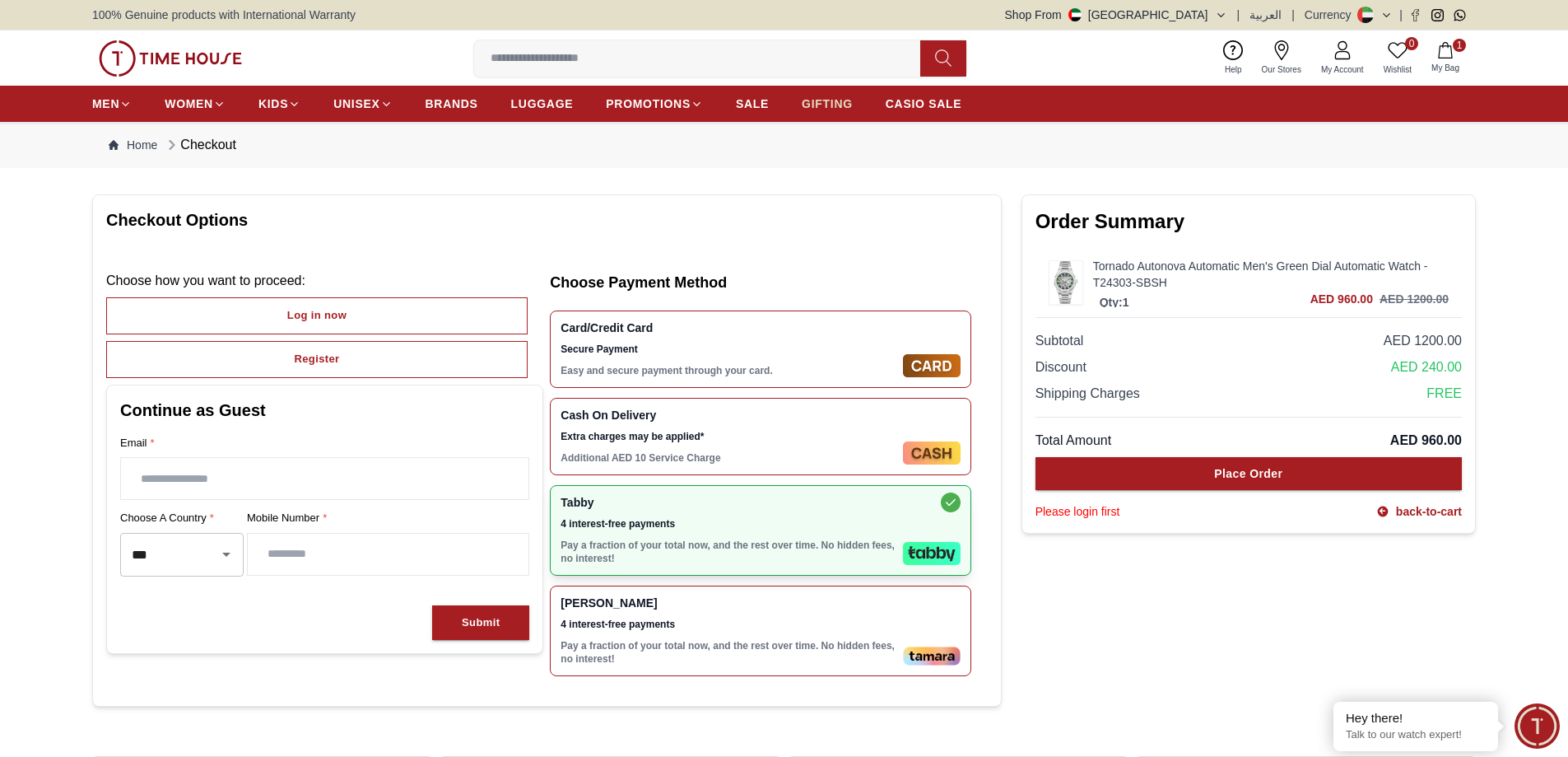
click at [811, 104] on span "GIFTING" at bounding box center [827, 103] width 51 height 16
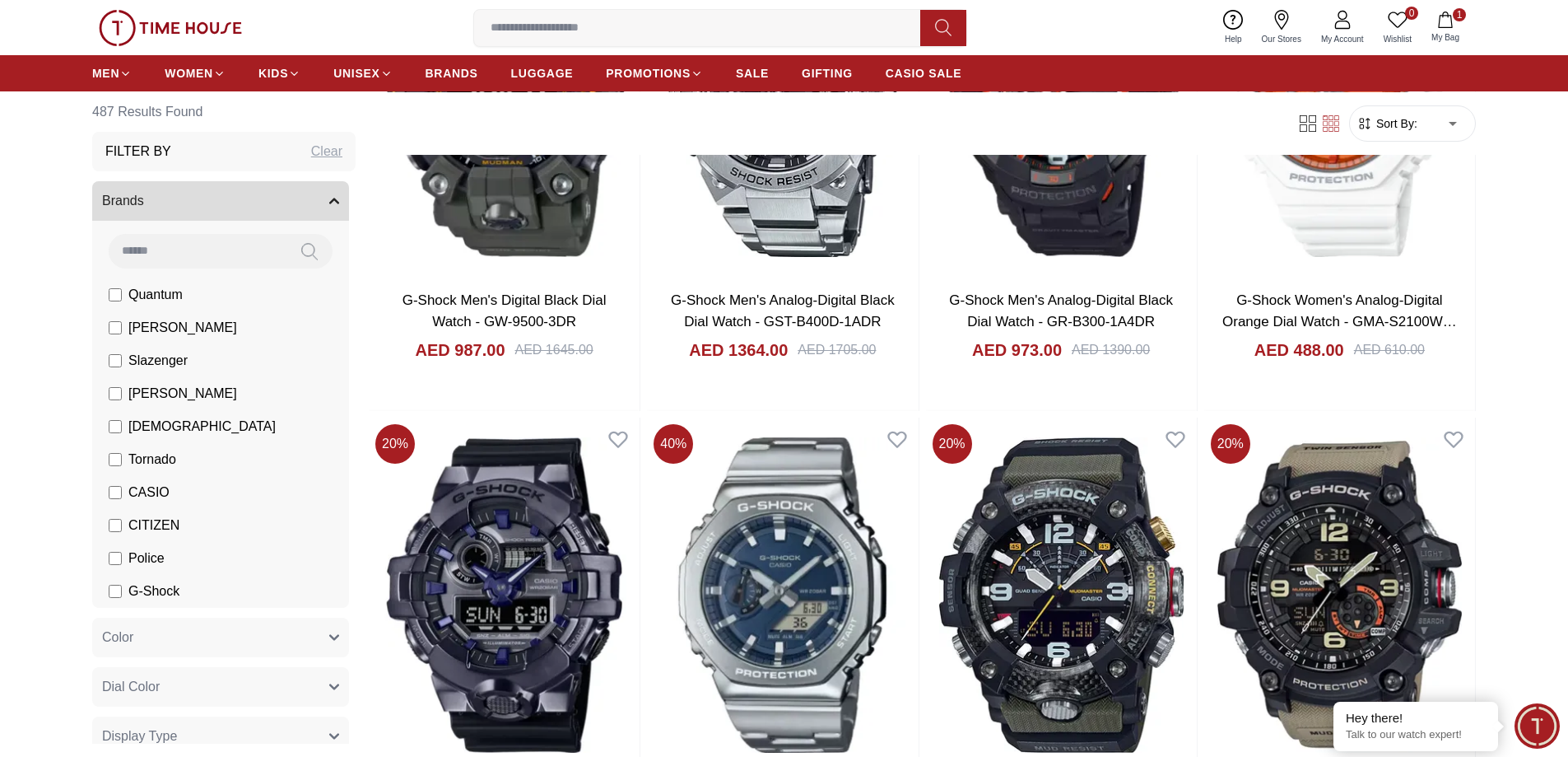
scroll to position [1538, 0]
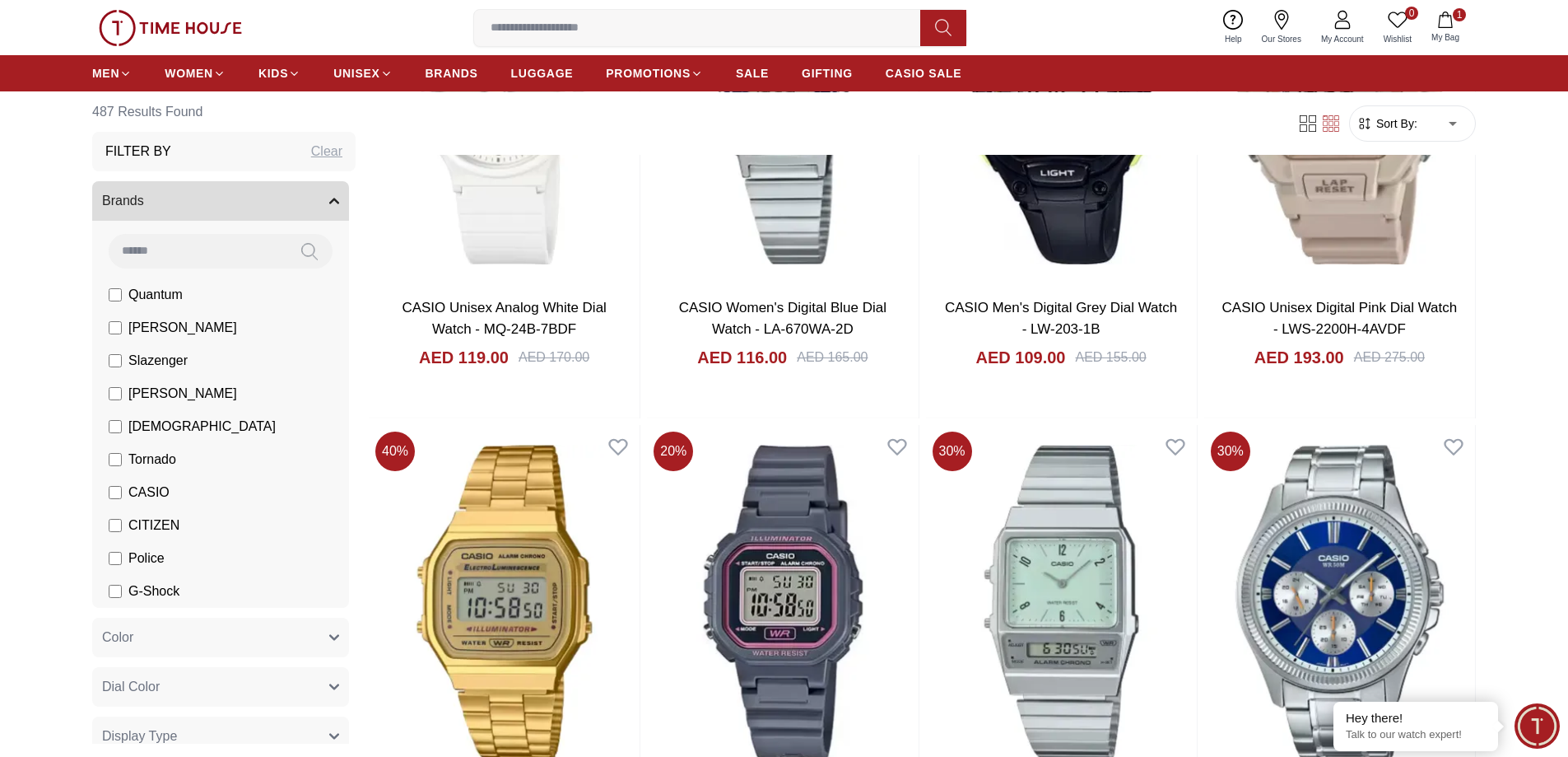
scroll to position [4833, 0]
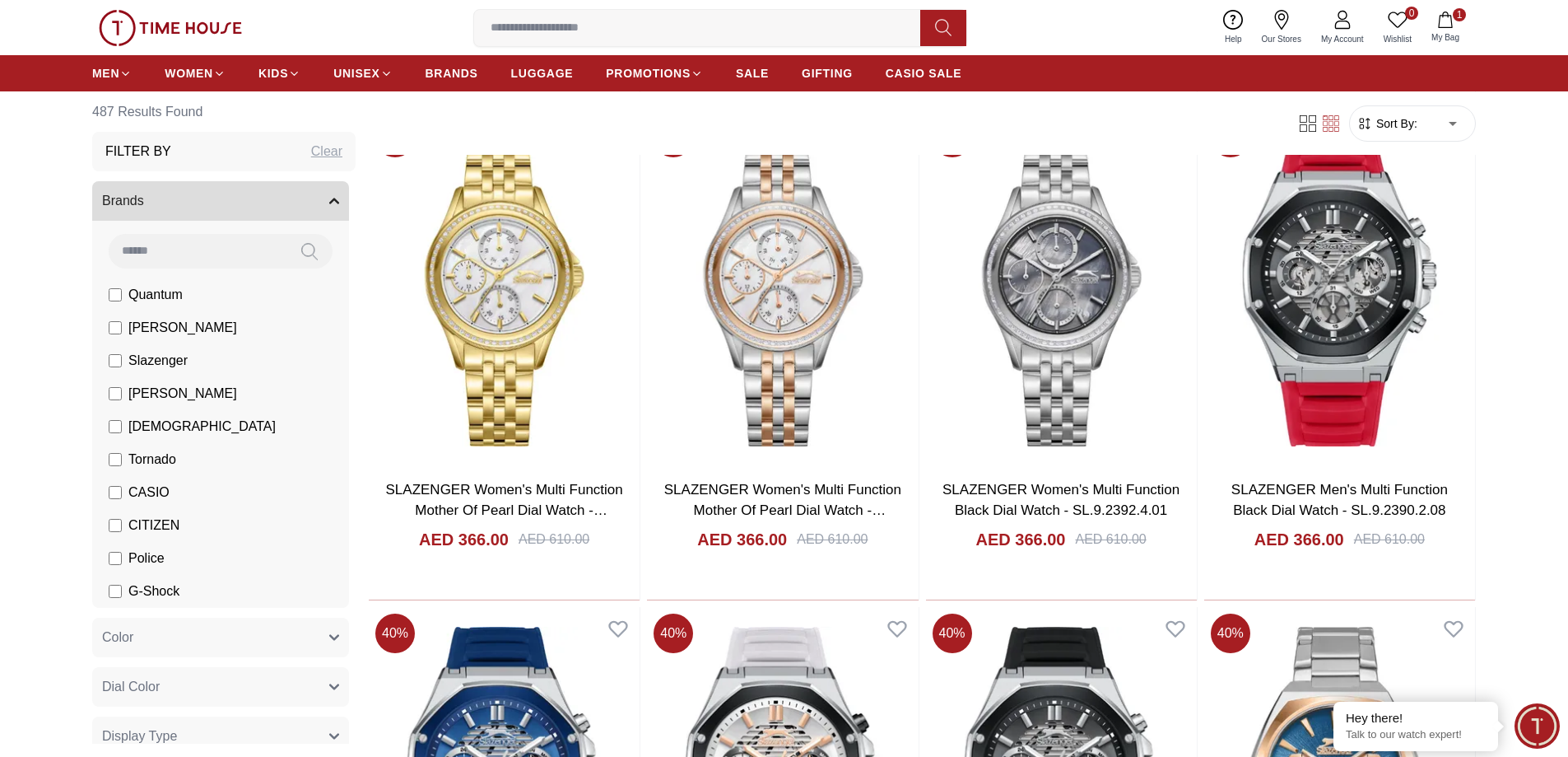
scroll to position [7249, 0]
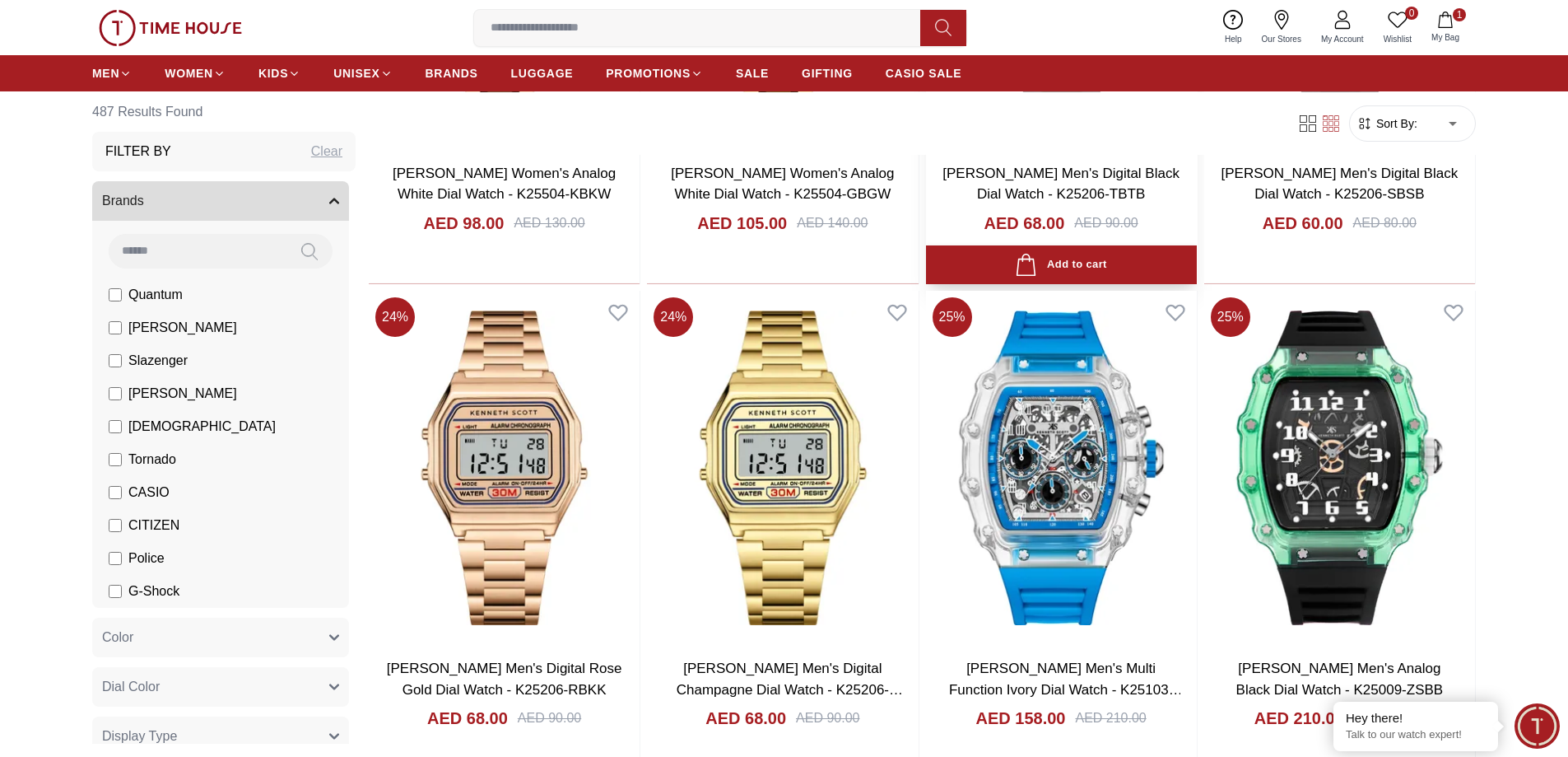
scroll to position [10104, 0]
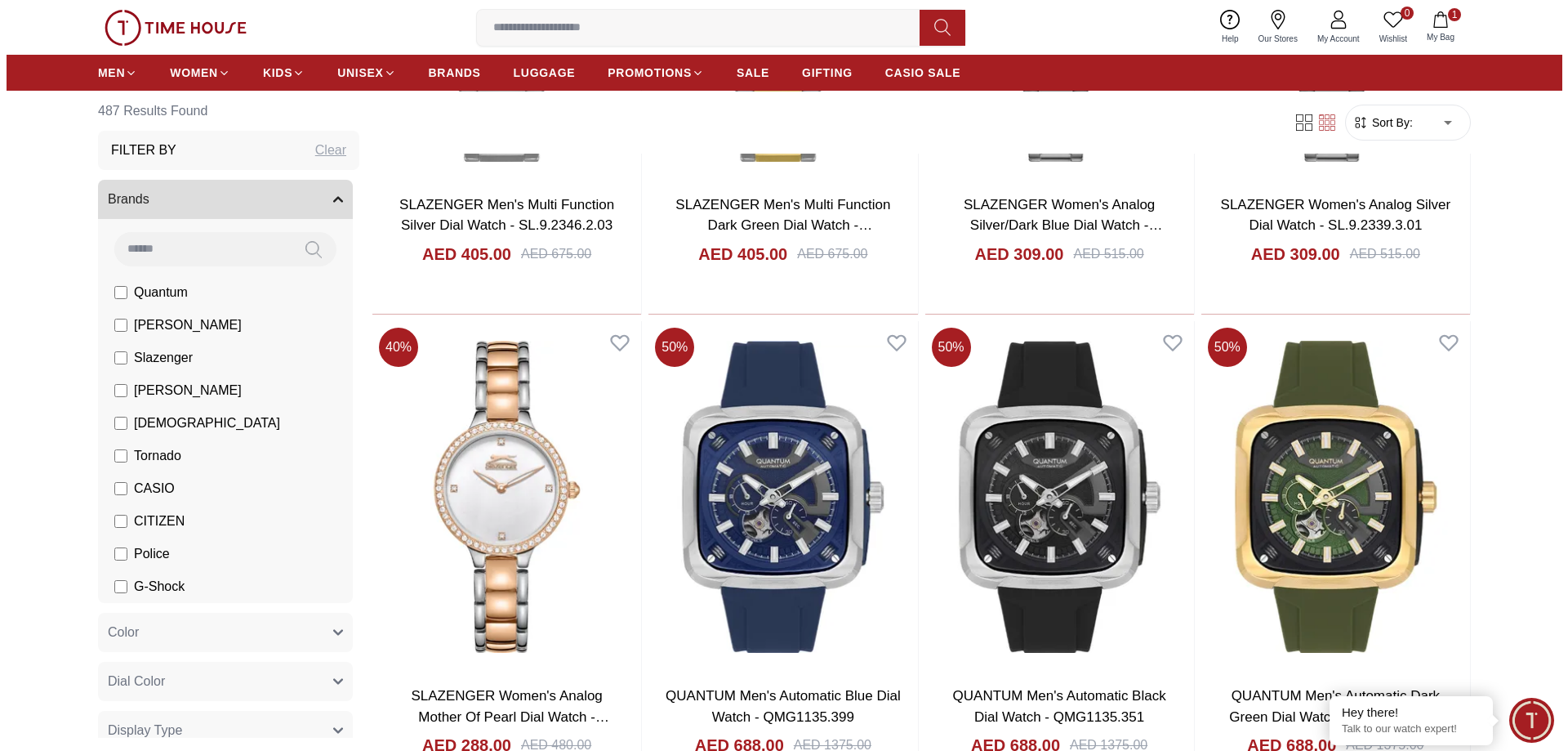
scroll to position [8281, 0]
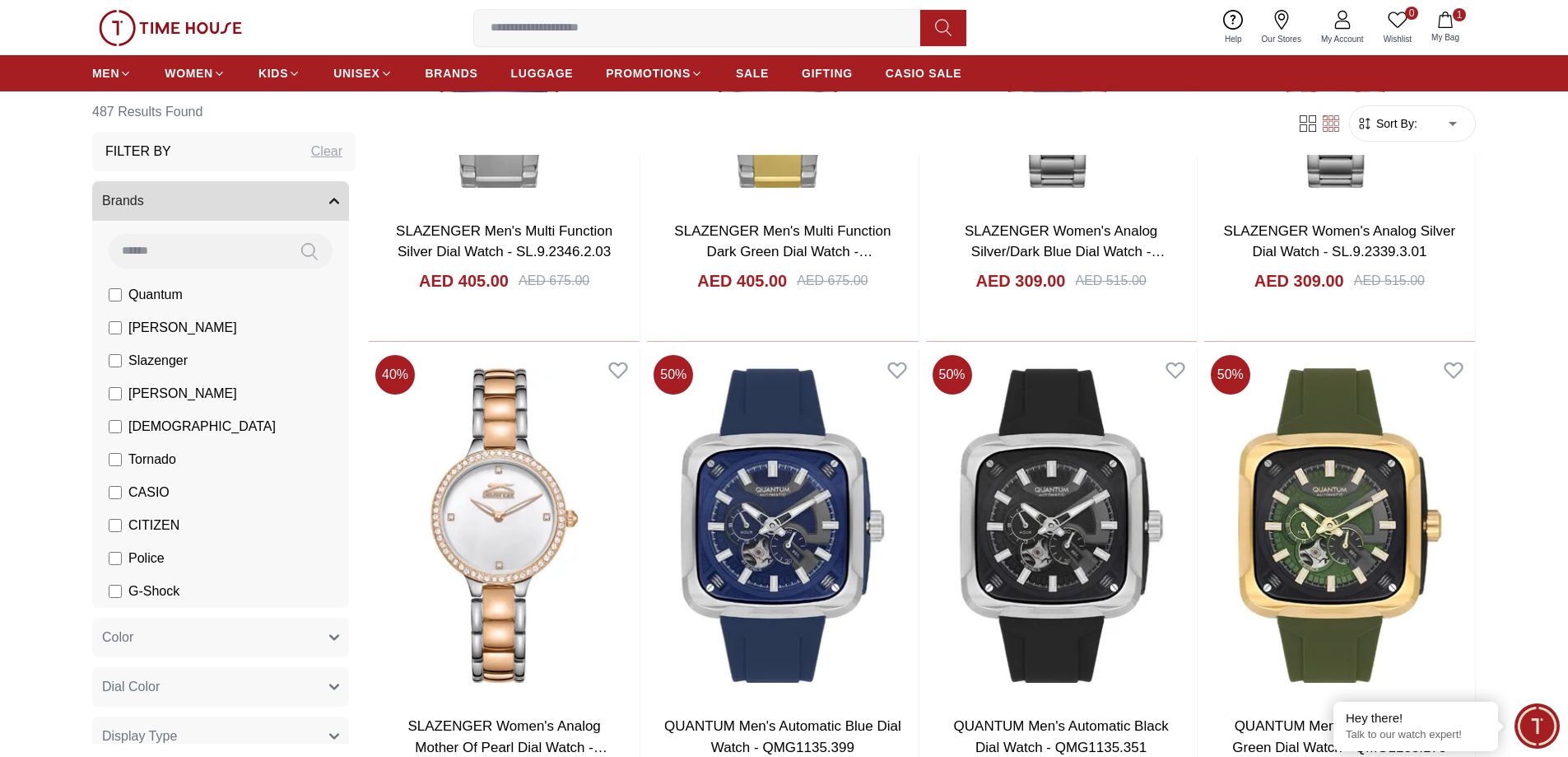
click at [1433, 24] on button "1 My Bag" at bounding box center [1446, 28] width 48 height 38
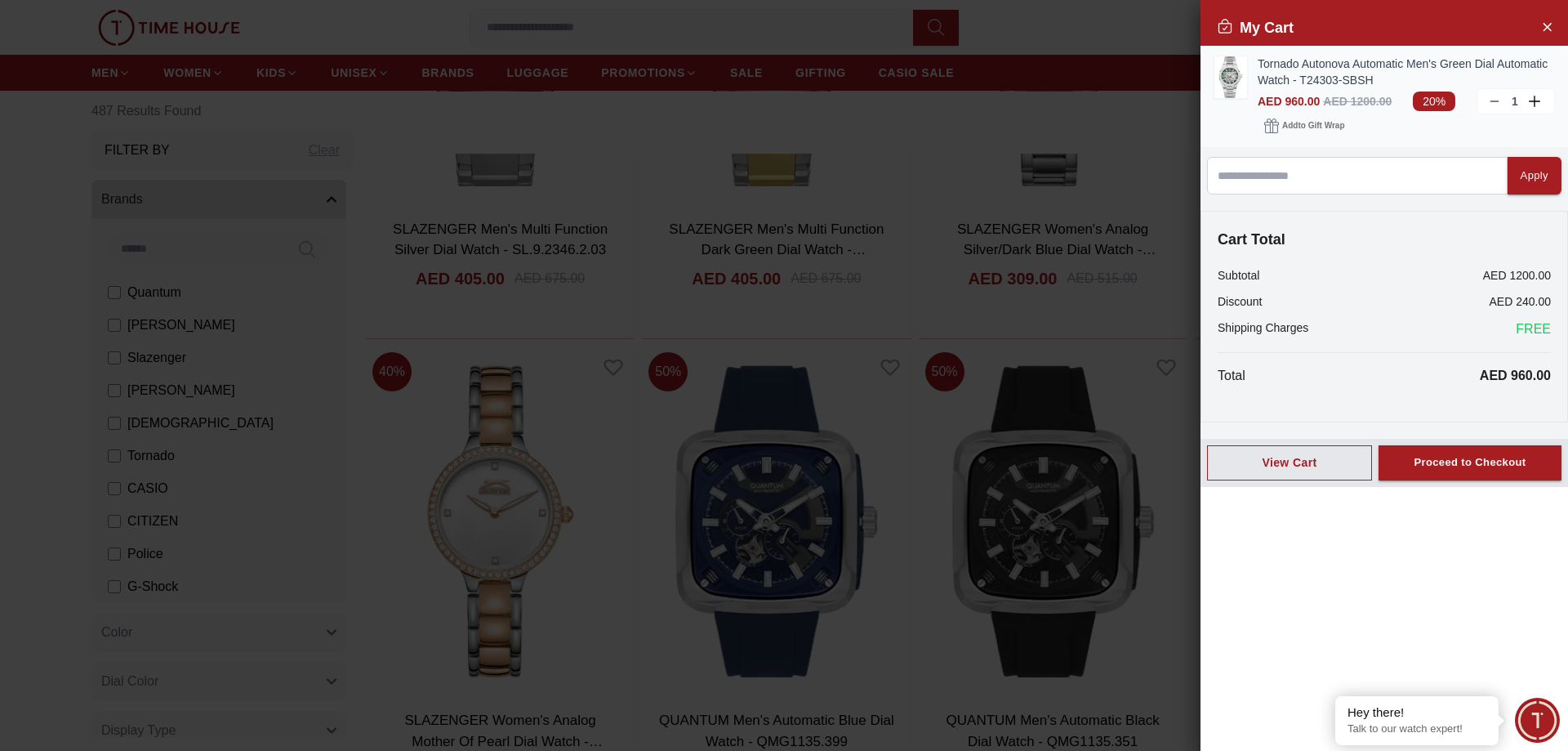
click at [1236, 79] on img at bounding box center [1231, 77] width 32 height 42
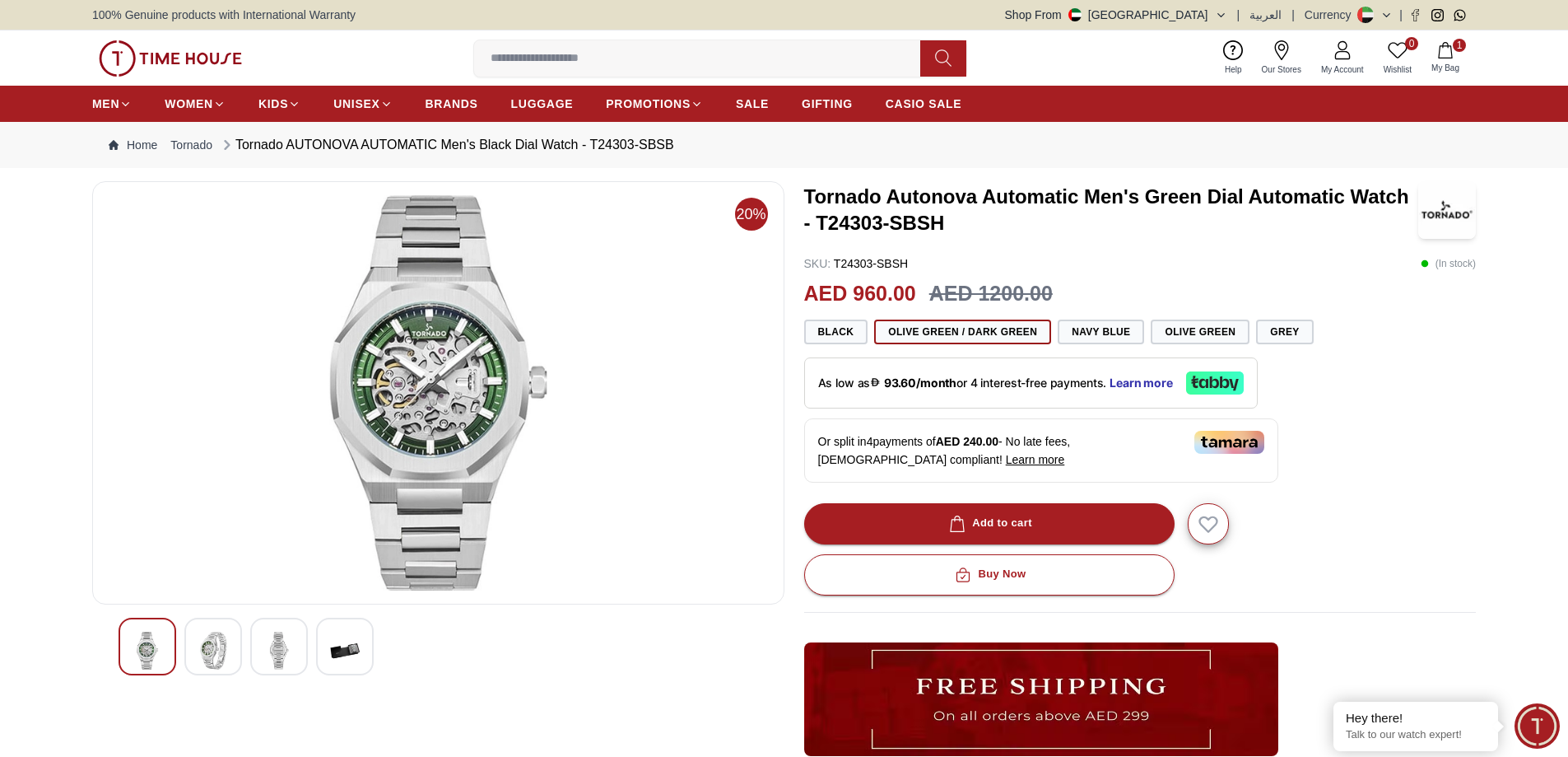
click at [1446, 422] on div "Tornado Autonova Automatic Men's Green Dial Automatic Watch - T24303-SBSH SKU :…" at bounding box center [1141, 577] width 673 height 792
click at [216, 630] on div at bounding box center [213, 647] width 58 height 58
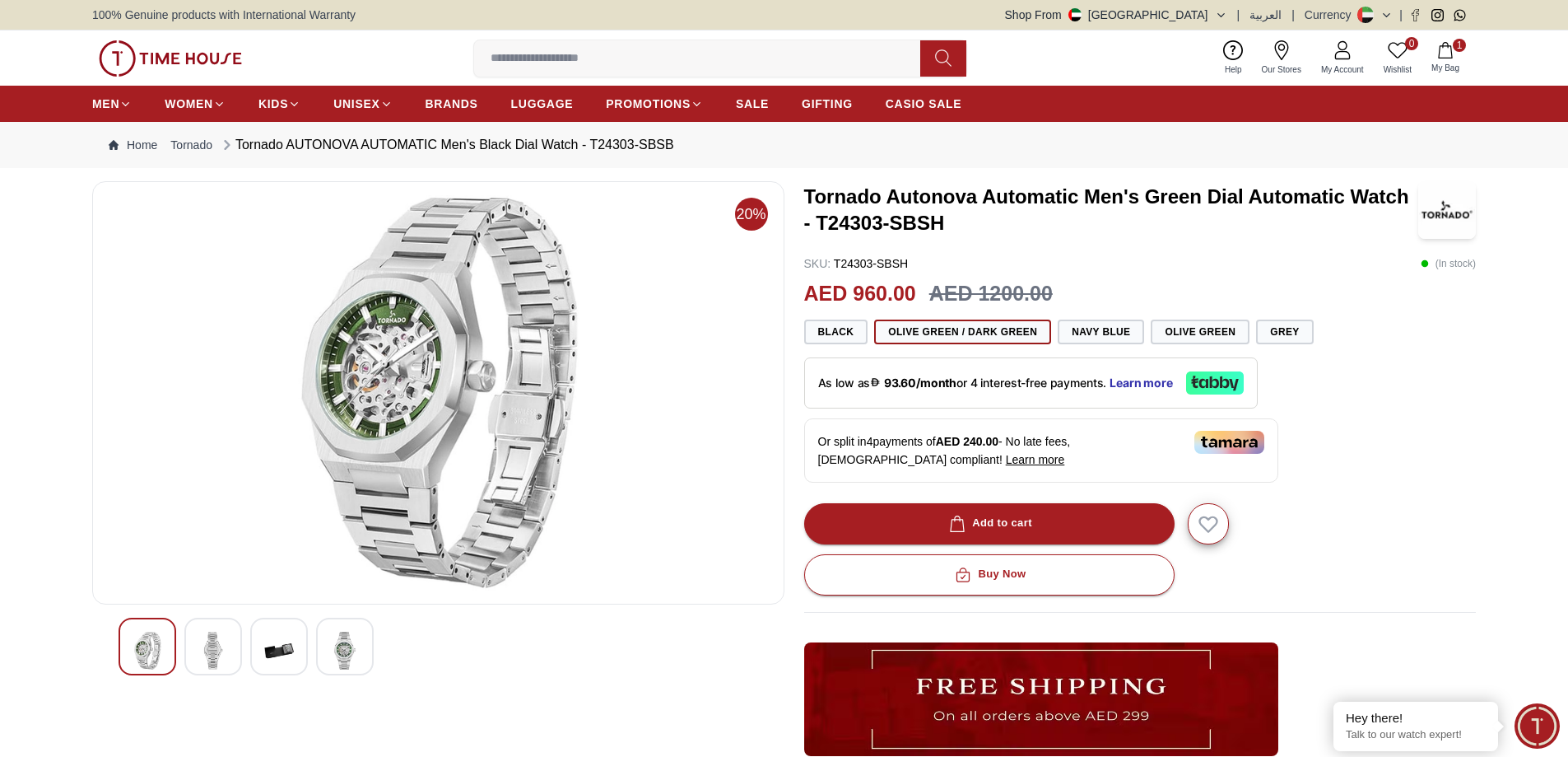
click at [302, 652] on div at bounding box center [279, 647] width 58 height 58
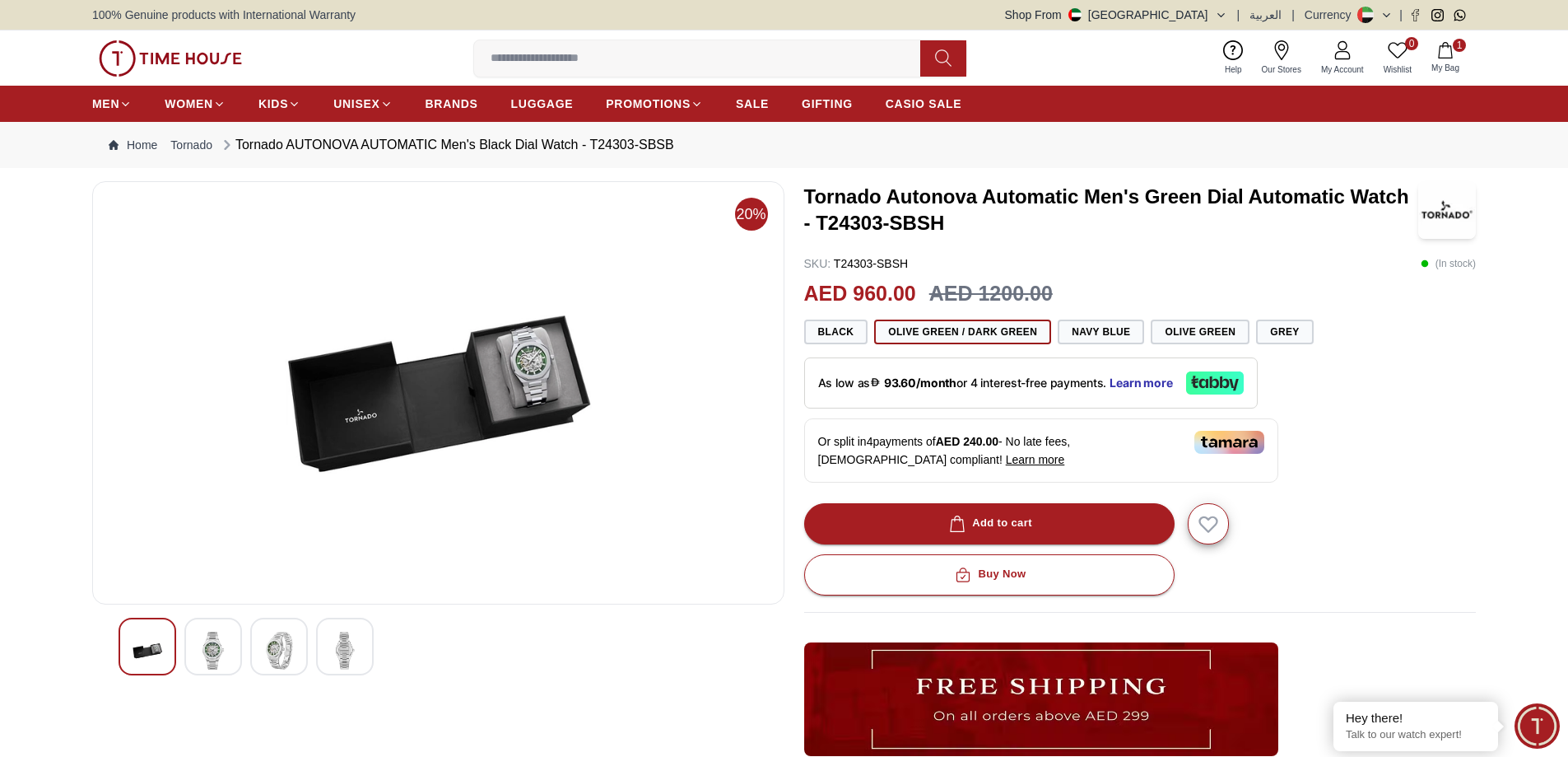
click at [326, 645] on div at bounding box center [345, 647] width 58 height 58
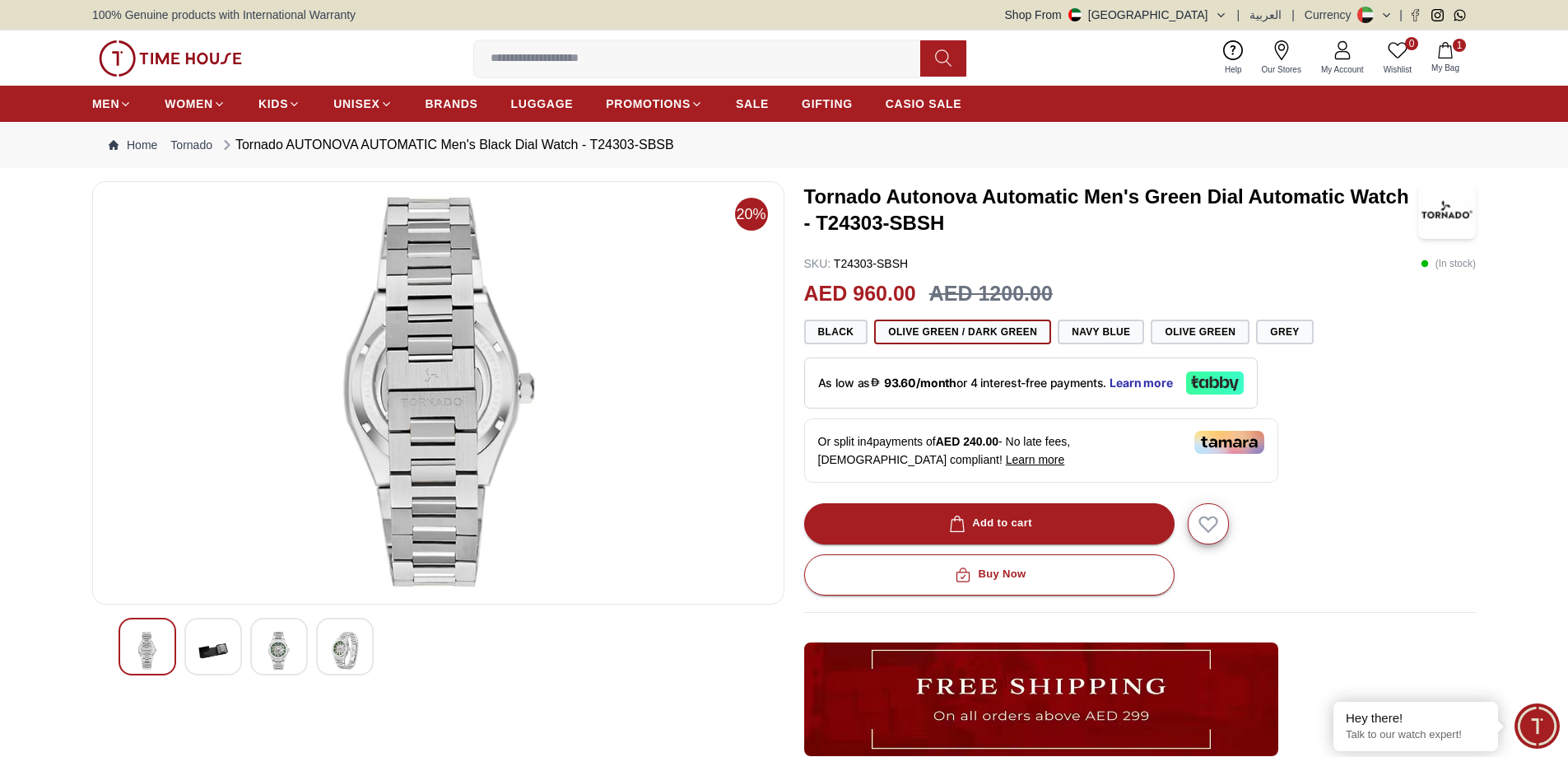
click at [273, 650] on img at bounding box center [278, 650] width 30 height 37
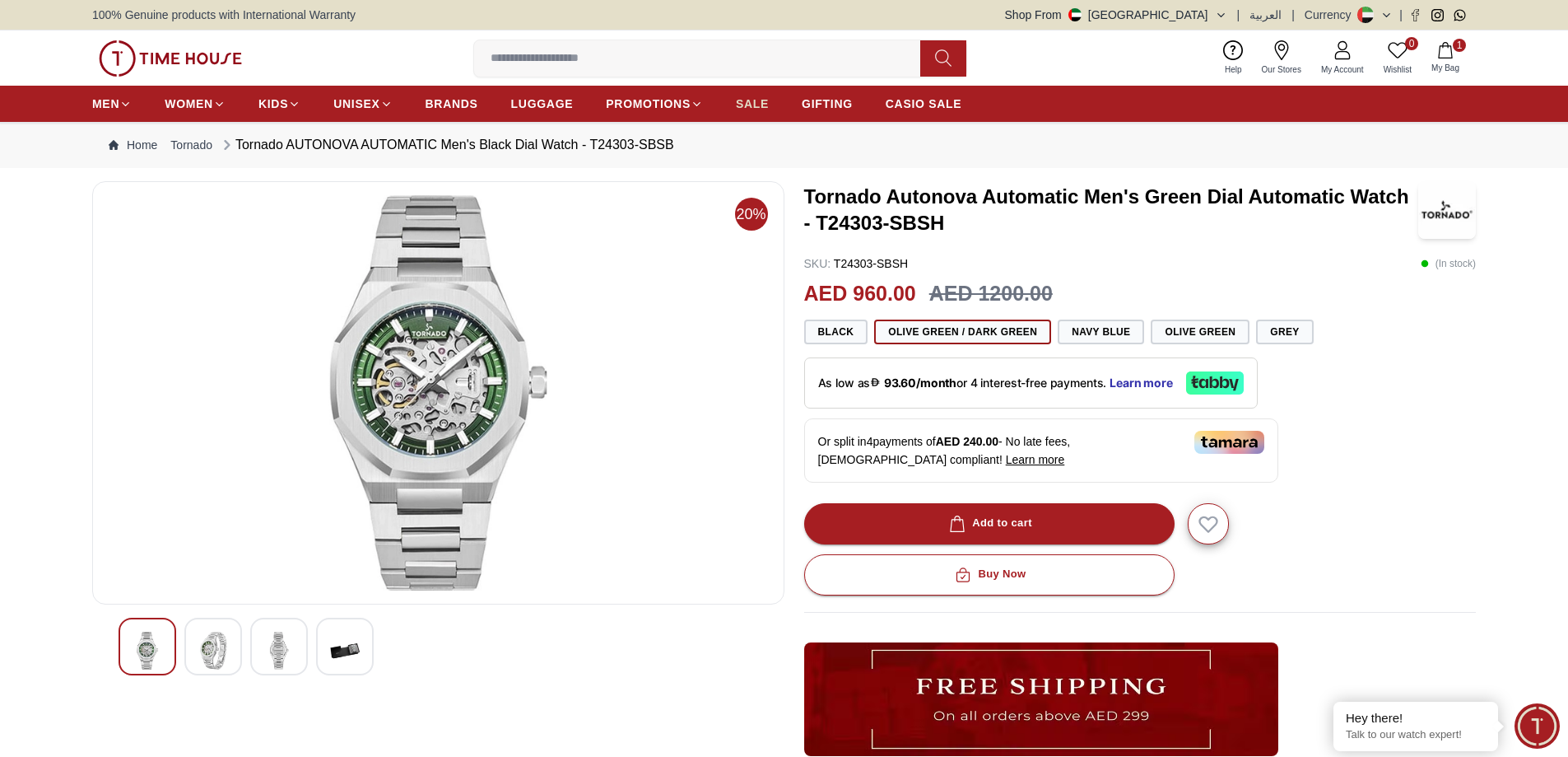
click at [748, 107] on span "SALE" at bounding box center [753, 103] width 33 height 16
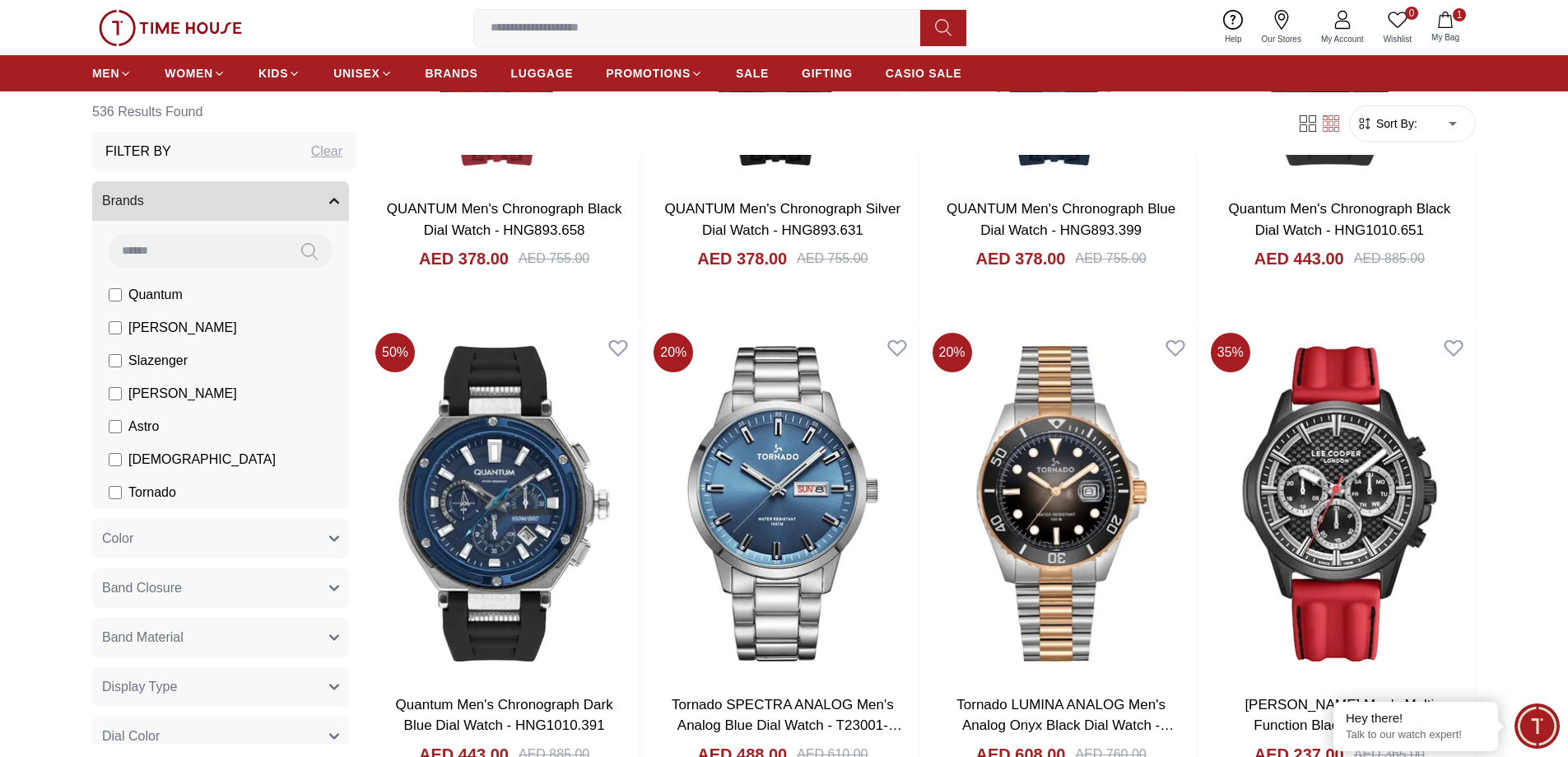
scroll to position [1098, 0]
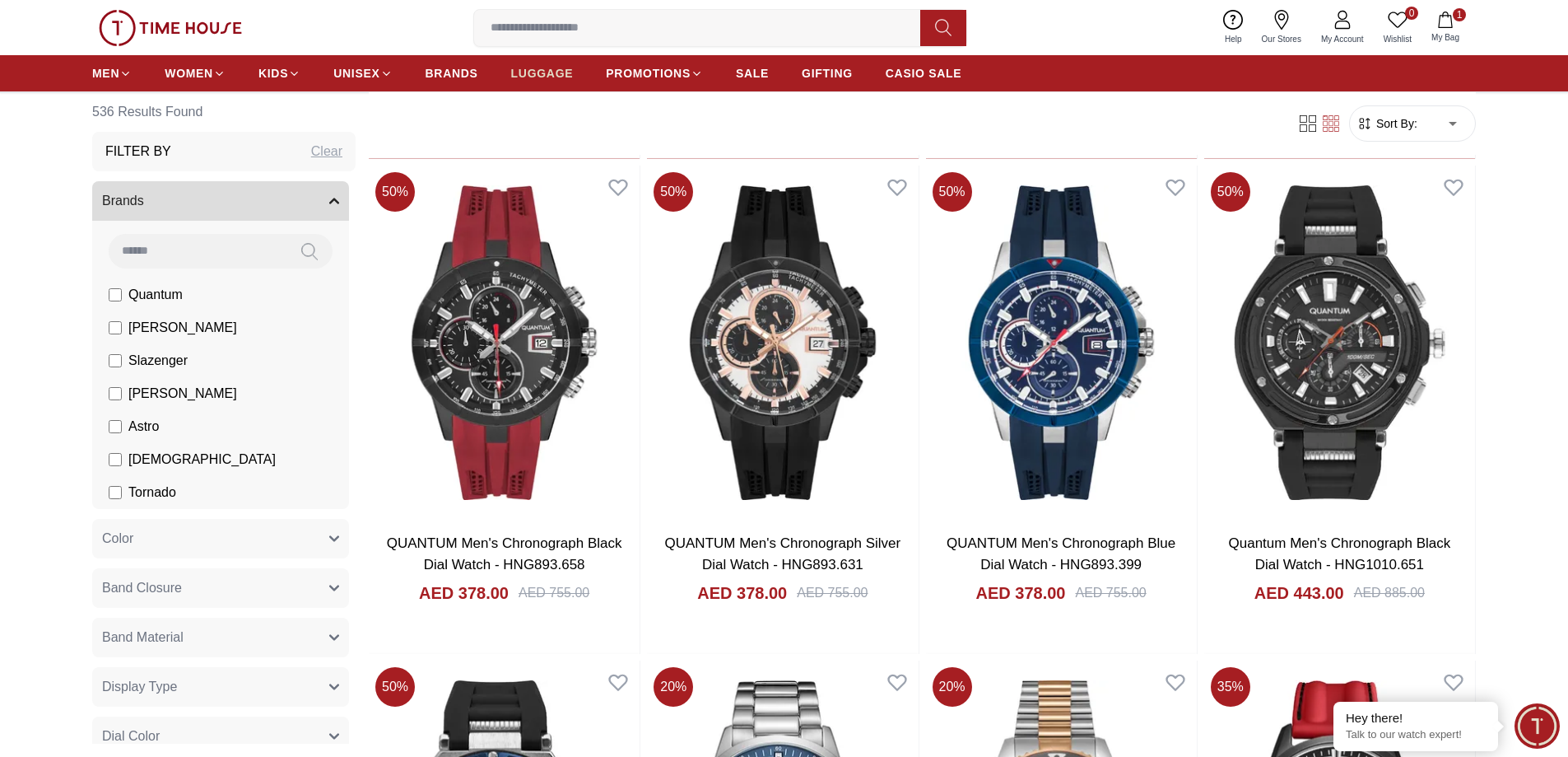
click at [558, 78] on span "LUGGAGE" at bounding box center [542, 73] width 62 height 16
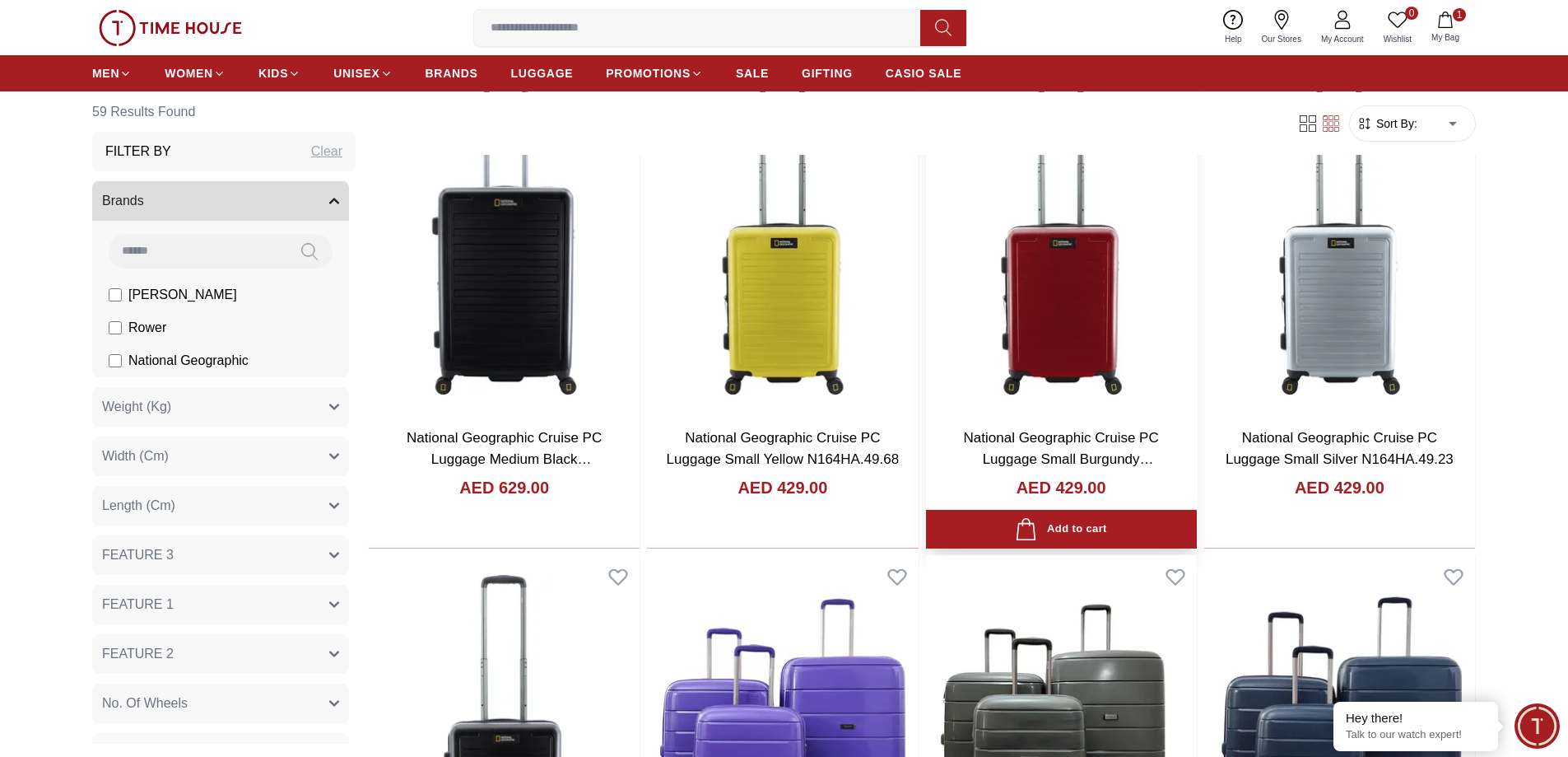
scroll to position [4833, 0]
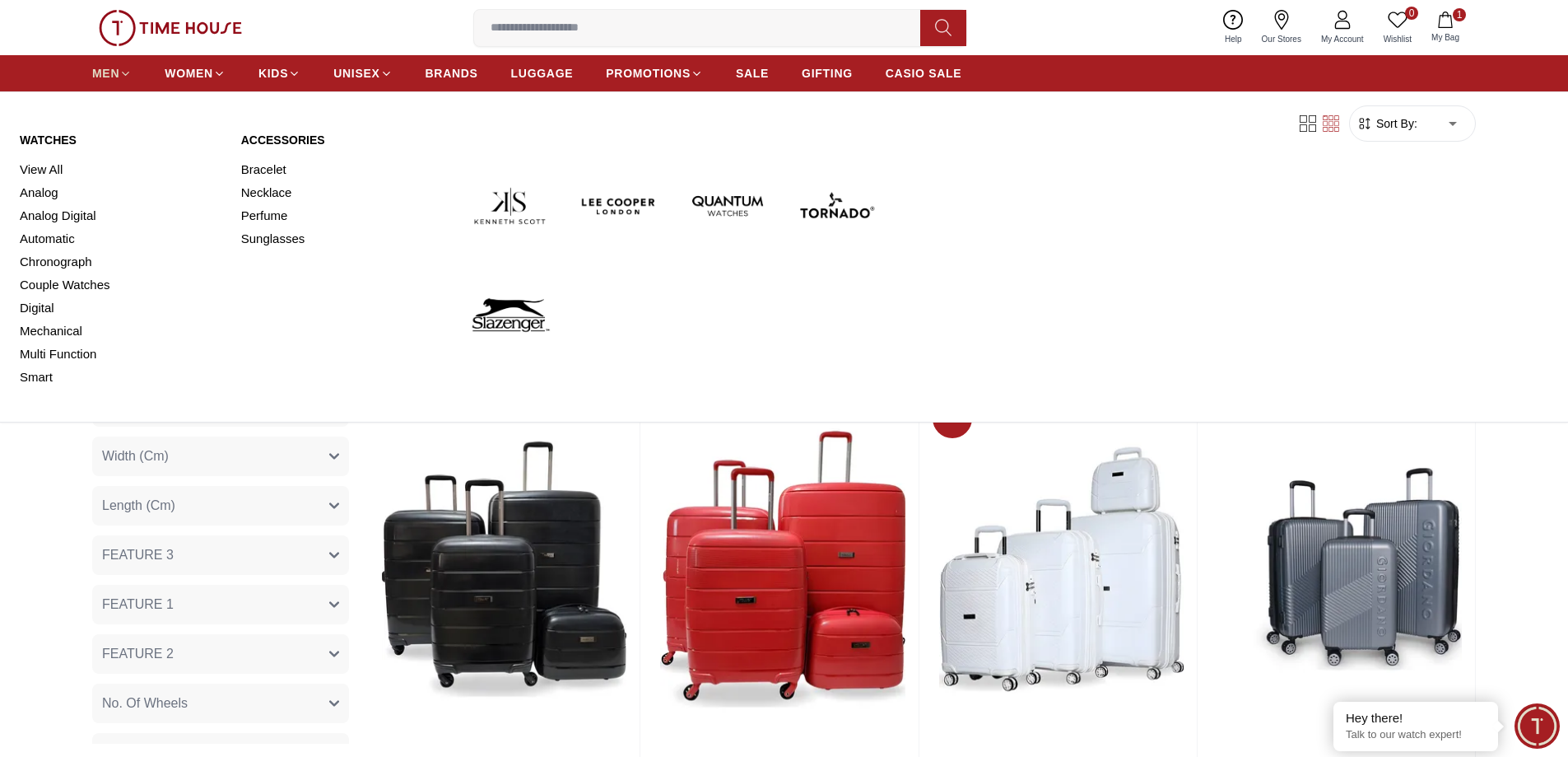
click at [104, 72] on span "MEN" at bounding box center [106, 73] width 27 height 16
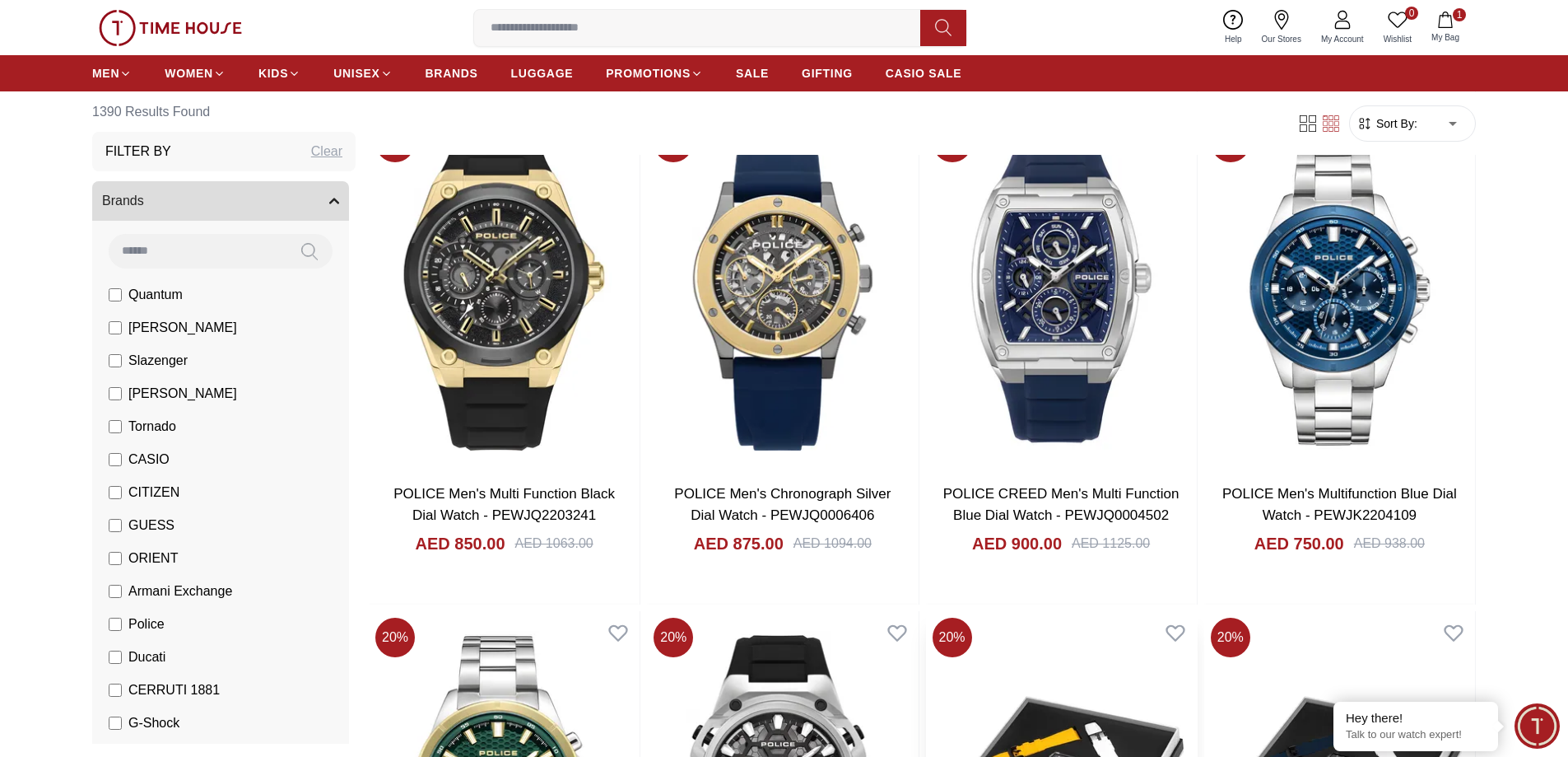
scroll to position [1538, 0]
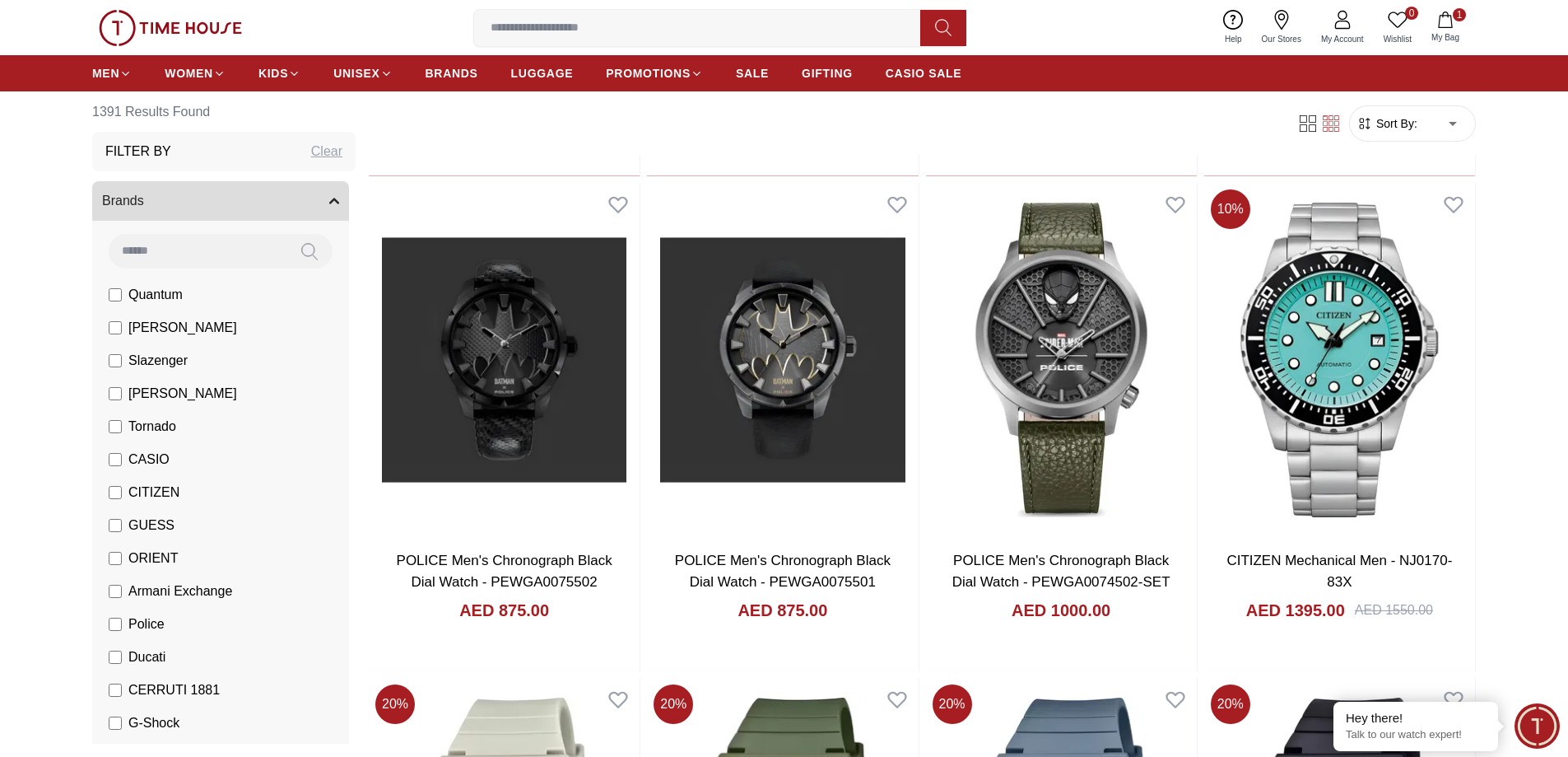
scroll to position [3075, 0]
